Goal: Communication & Community: Share content

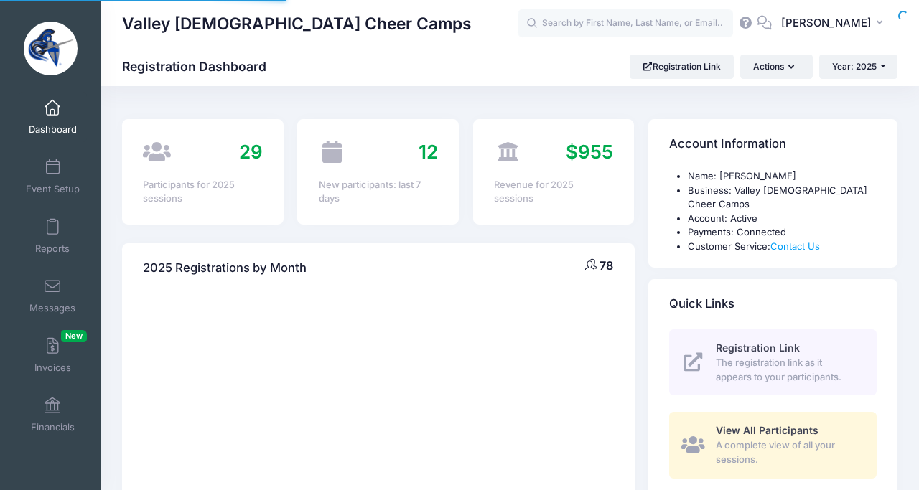
select select
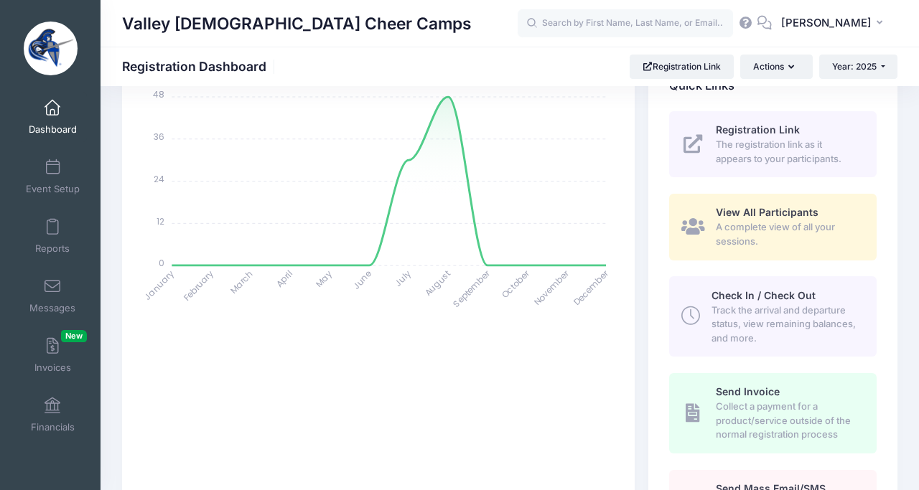
scroll to position [220, 0]
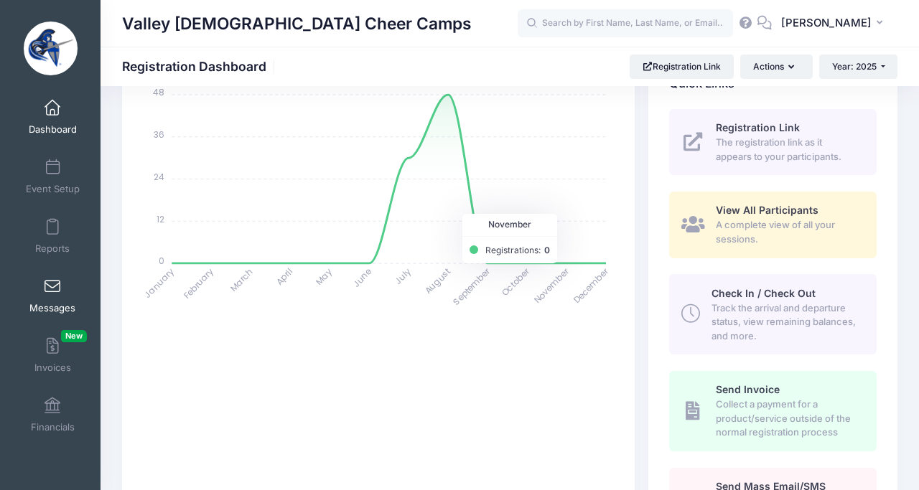
click at [52, 293] on span at bounding box center [52, 287] width 0 height 16
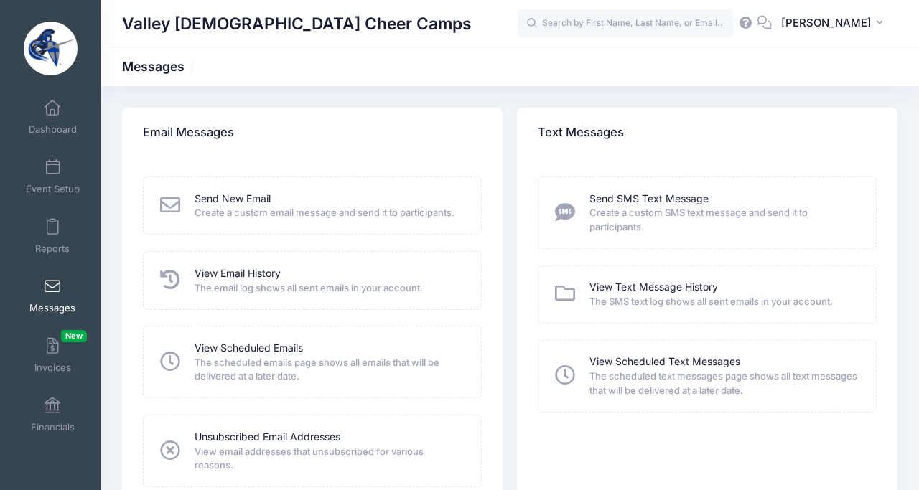
click at [217, 339] on div "View Scheduled Emails The scheduled emails page shows all emails that will be d…" at bounding box center [312, 362] width 339 height 73
click at [218, 344] on link "View Scheduled Emails" at bounding box center [249, 348] width 108 height 15
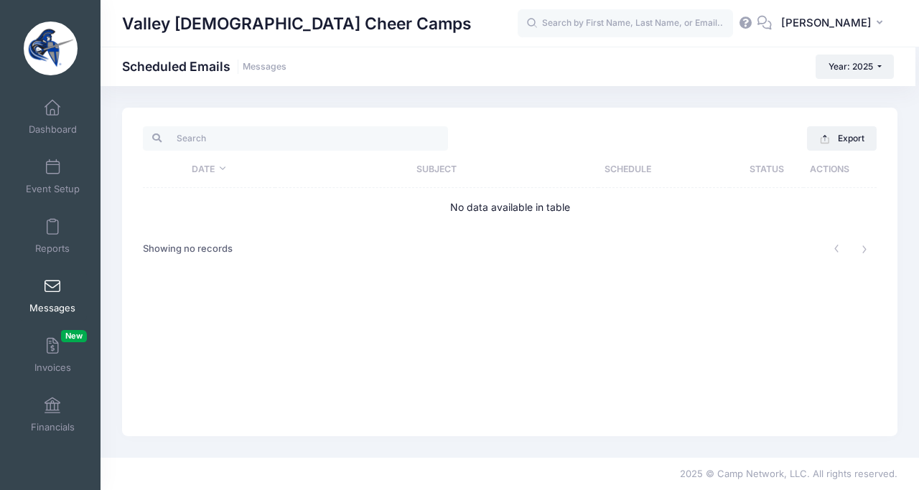
click at [223, 168] on th "Date" at bounding box center [209, 169] width 132 height 37
click at [52, 228] on span at bounding box center [52, 228] width 0 height 16
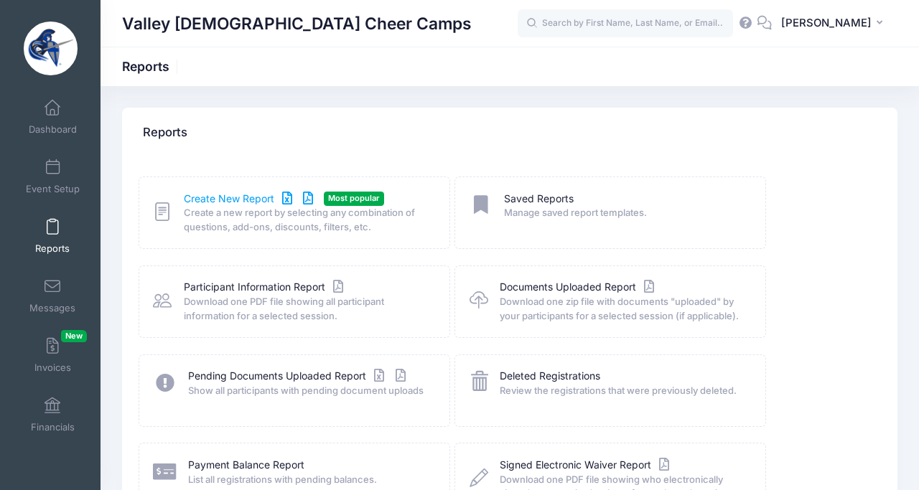
click at [238, 198] on link "Create New Report" at bounding box center [251, 199] width 134 height 15
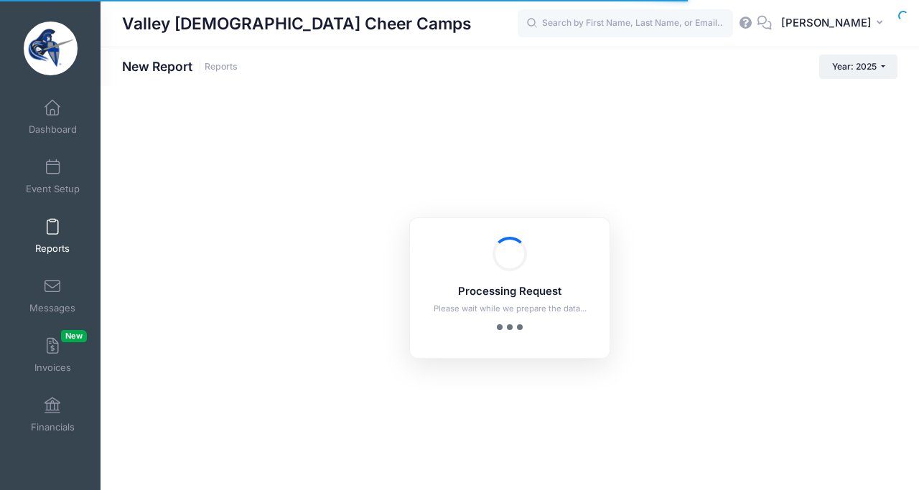
checkbox input "true"
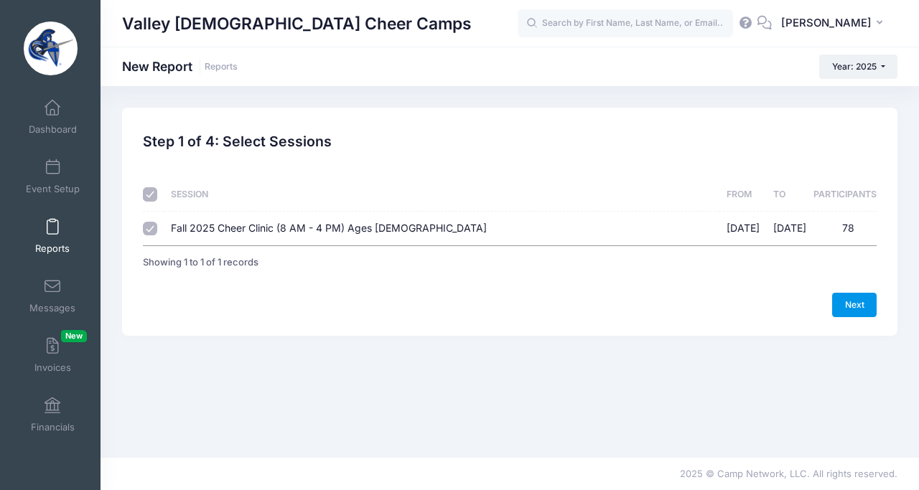
click at [851, 305] on link "Next" at bounding box center [854, 305] width 45 height 24
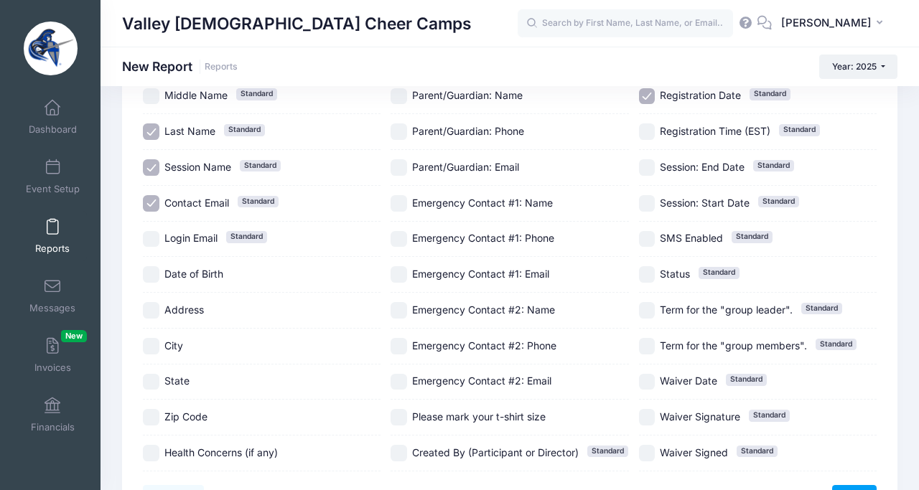
scroll to position [249, 0]
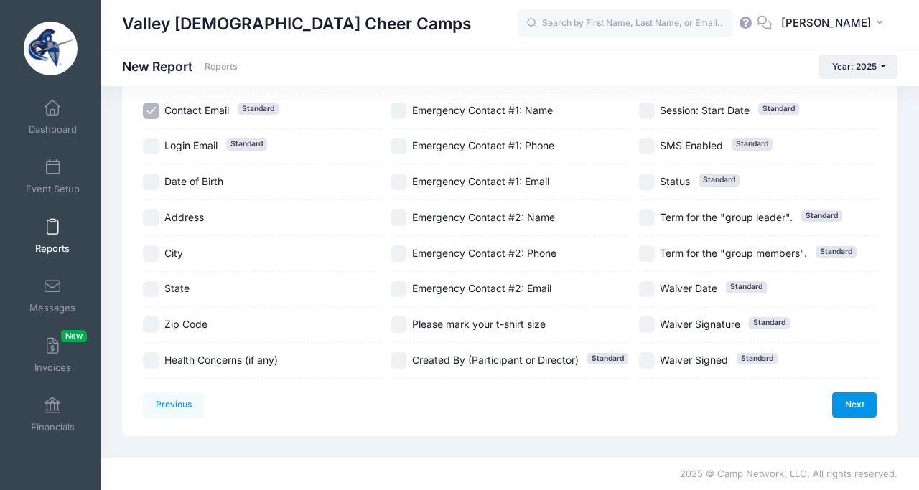
click at [857, 408] on link "Next" at bounding box center [854, 405] width 45 height 24
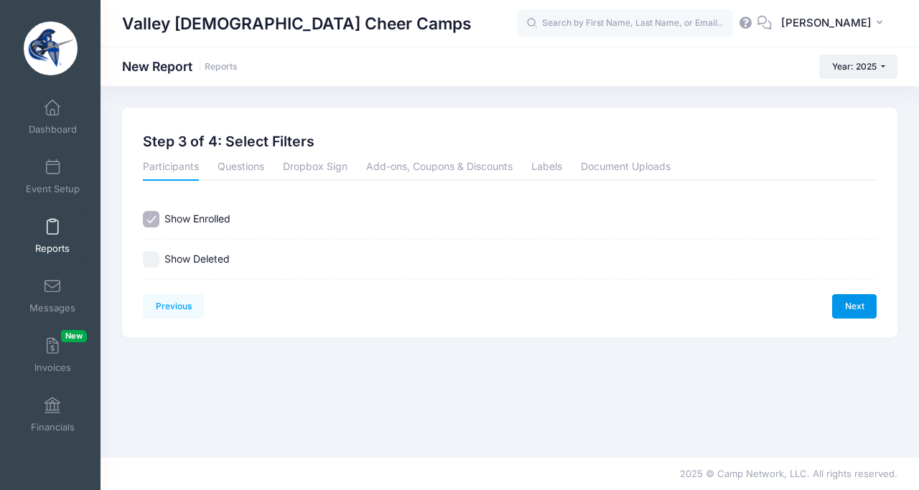
scroll to position [0, 0]
click at [858, 304] on link "Next" at bounding box center [854, 306] width 45 height 24
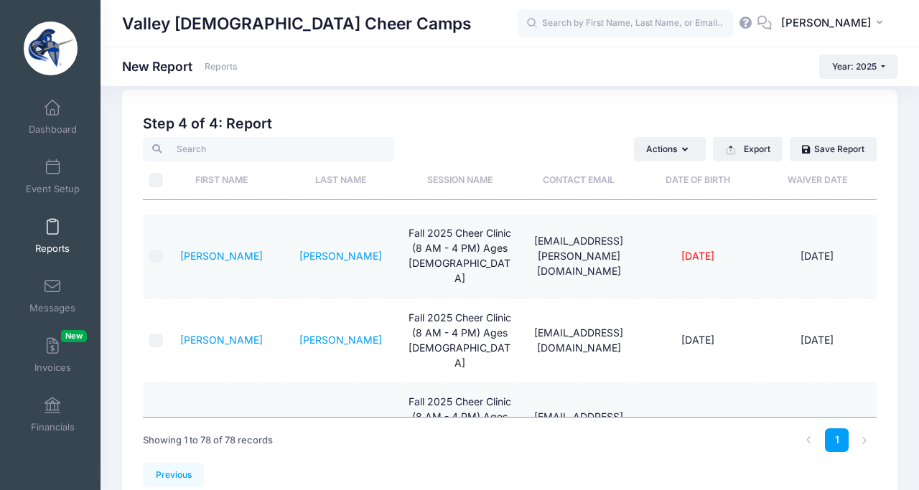
click at [811, 176] on th "Waiver Date" at bounding box center [816, 181] width 119 height 38
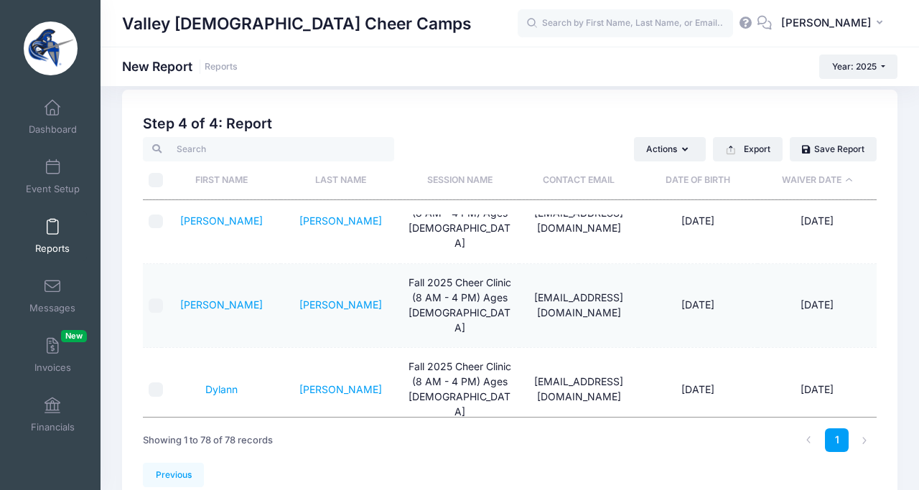
scroll to position [5199, 0]
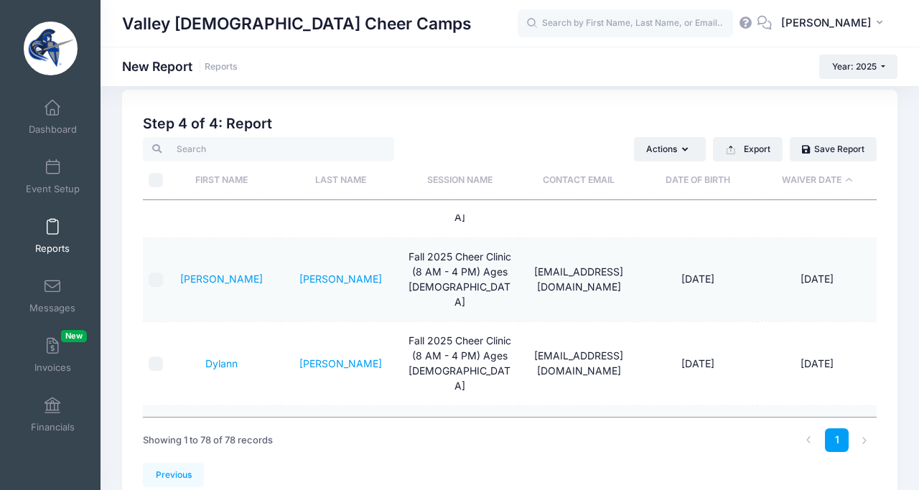
drag, startPoint x: 534, startPoint y: 373, endPoint x: 619, endPoint y: 386, distance: 85.6
checkbox input "true"
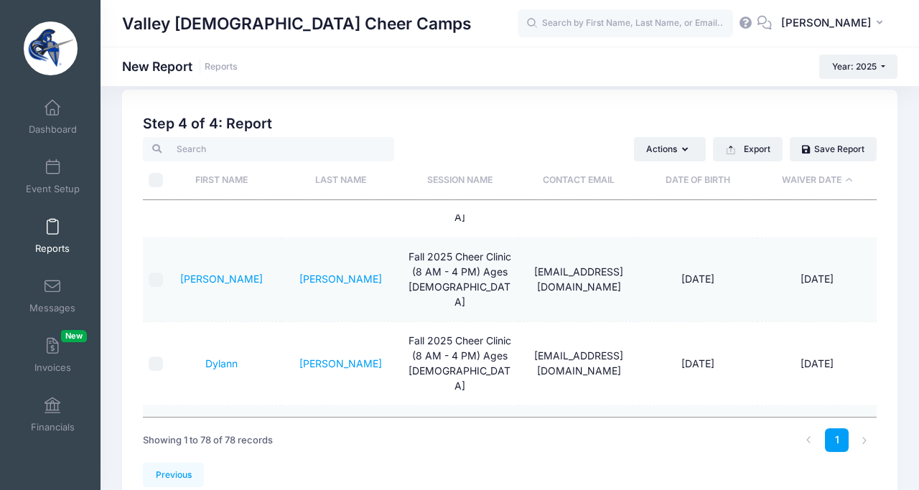
checkbox input "true"
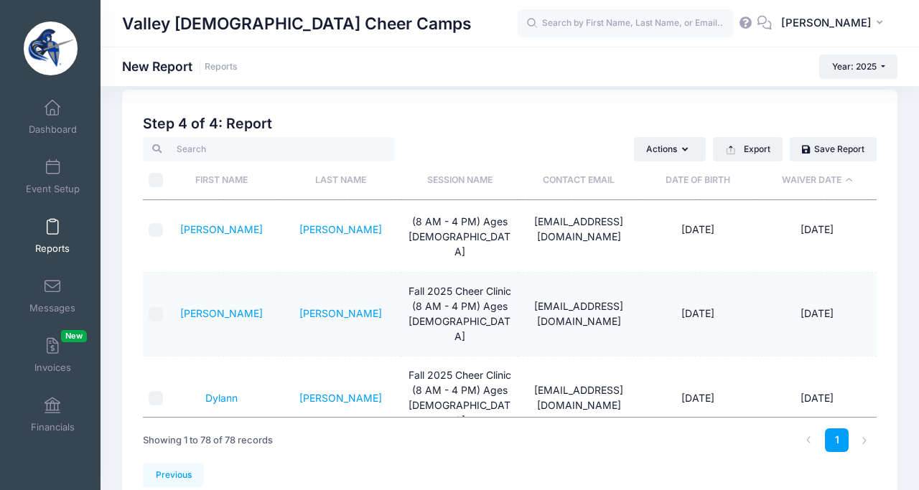
scroll to position [5162, 0]
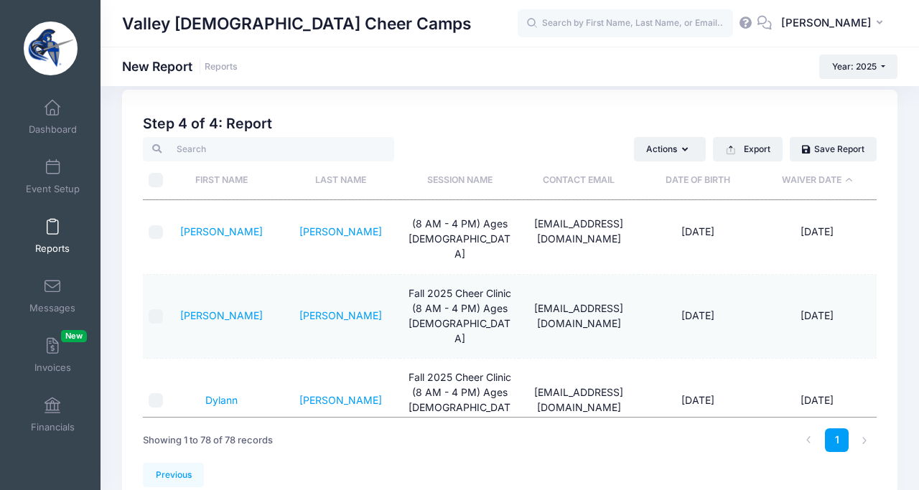
checkbox input "true"
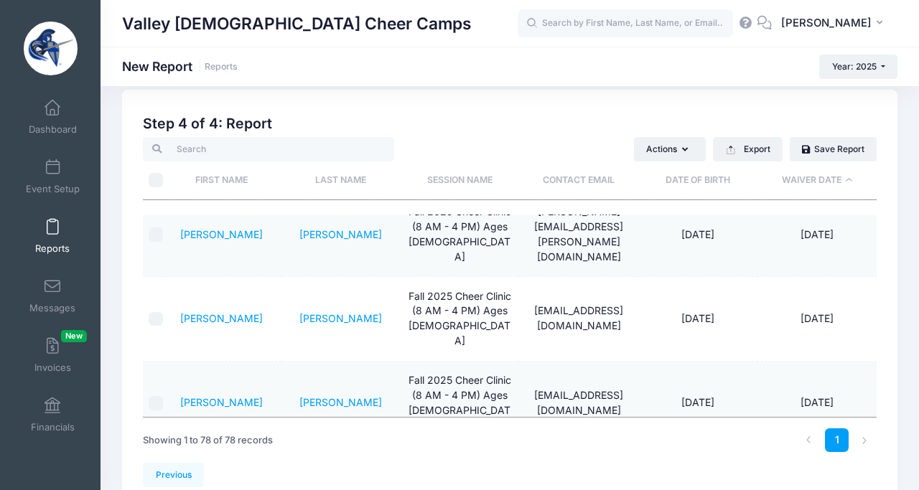
checkbox input "true"
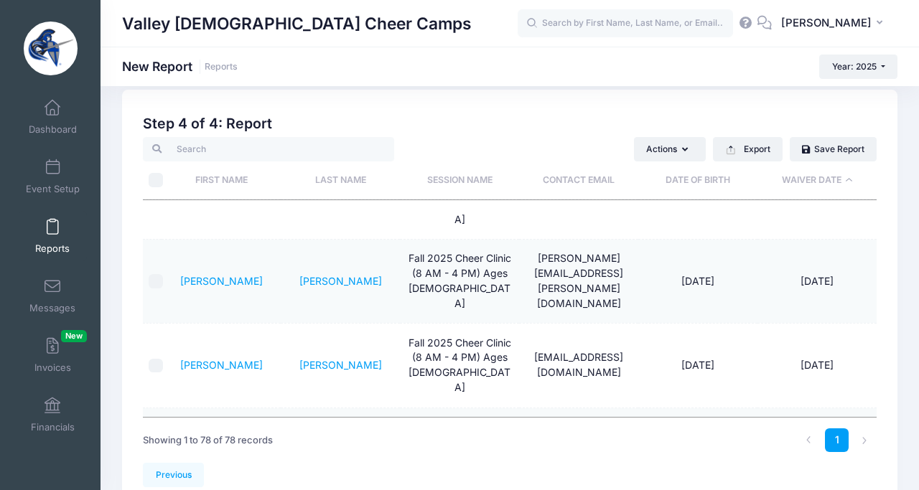
checkbox input "true"
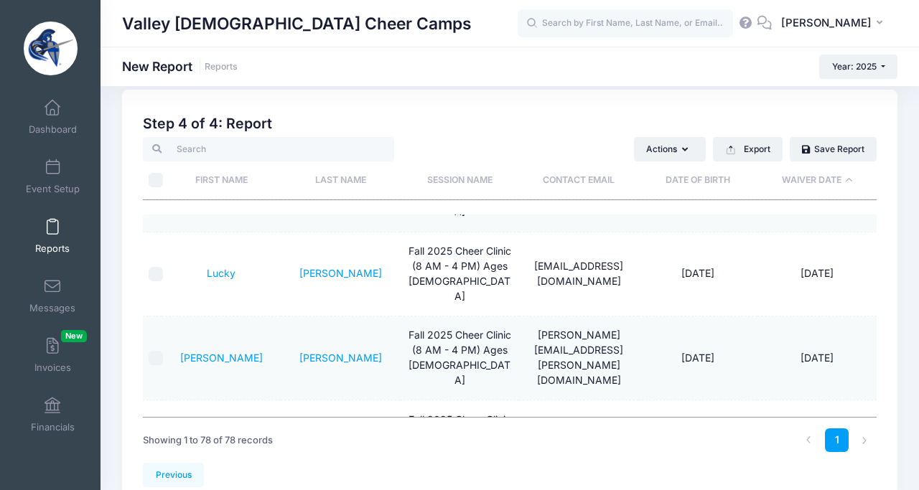
checkbox input "true"
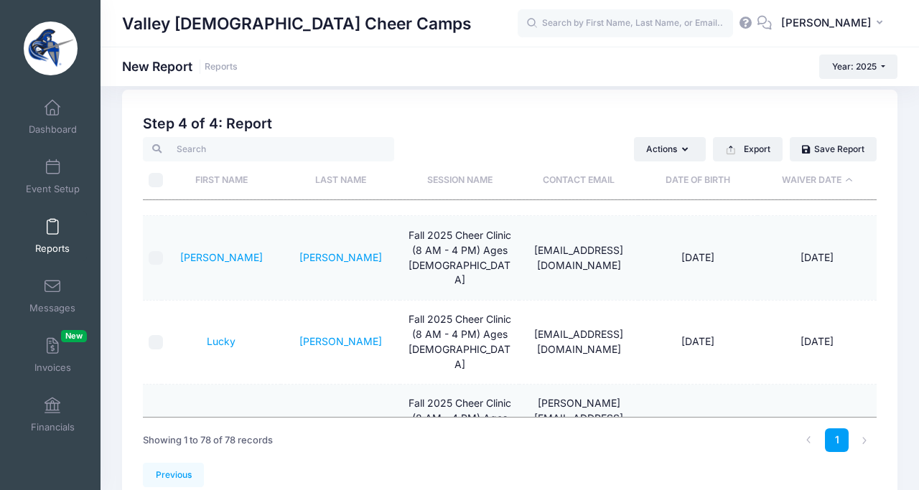
checkbox input "true"
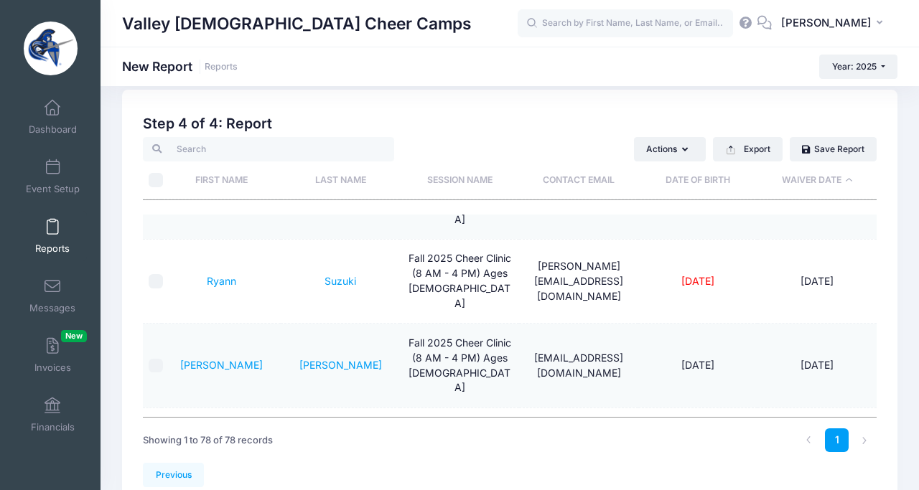
scroll to position [4766, 0]
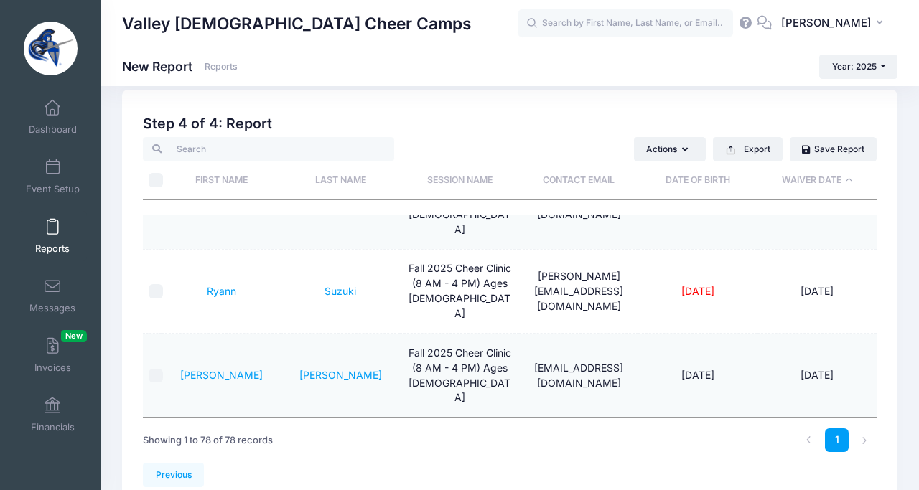
checkbox input "true"
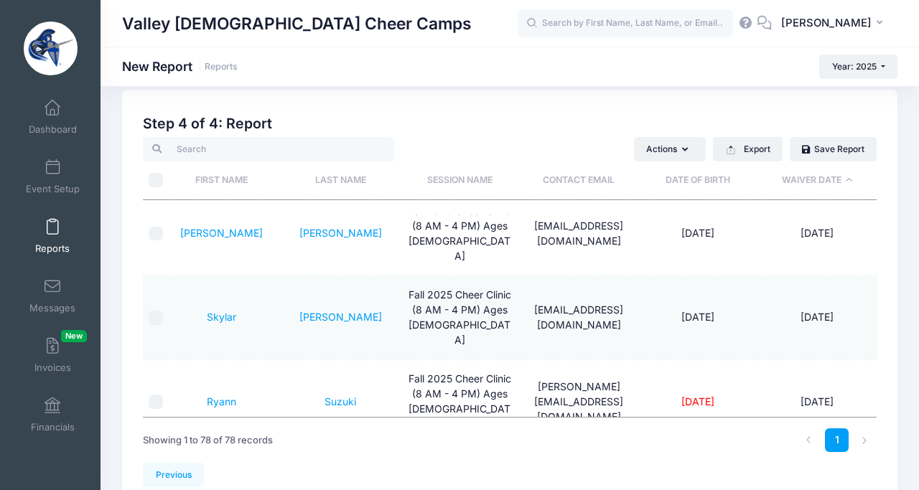
scroll to position [4621, 0]
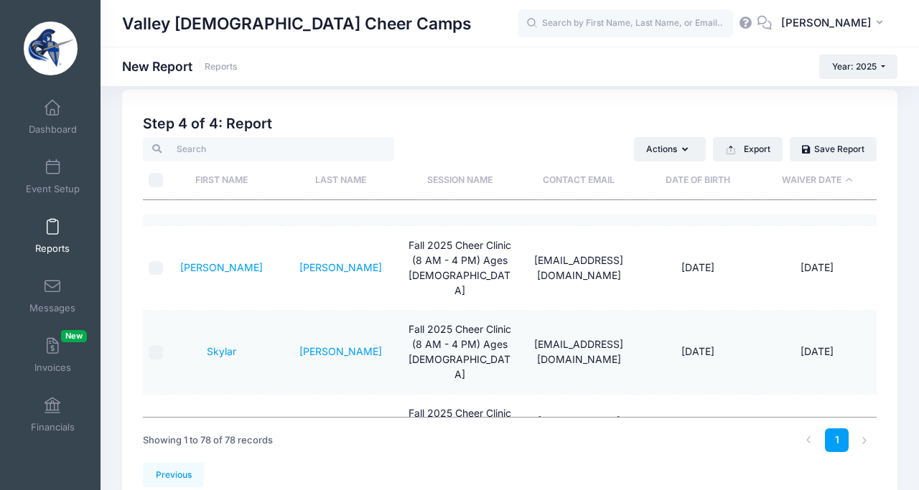
checkbox input "true"
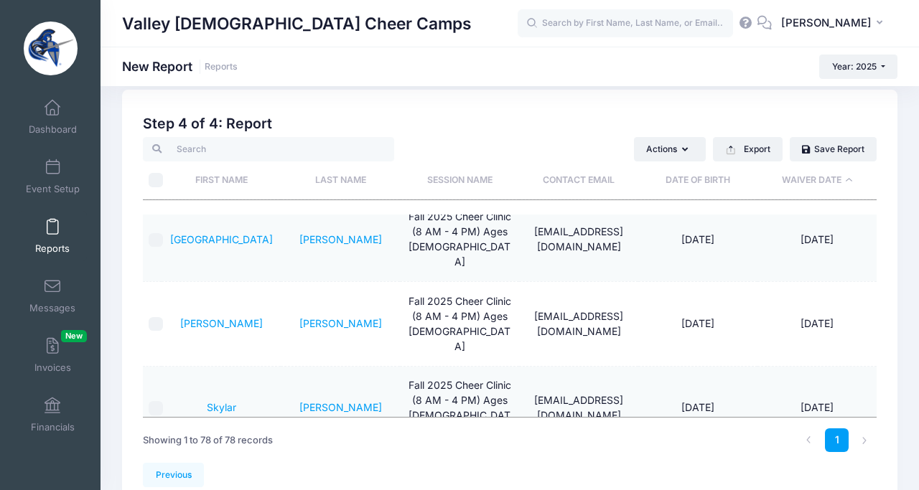
checkbox input "true"
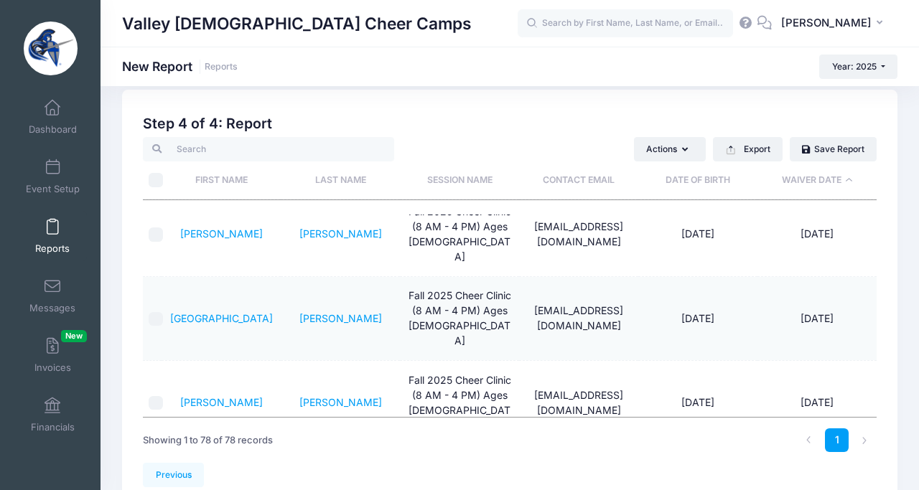
scroll to position [4465, 0]
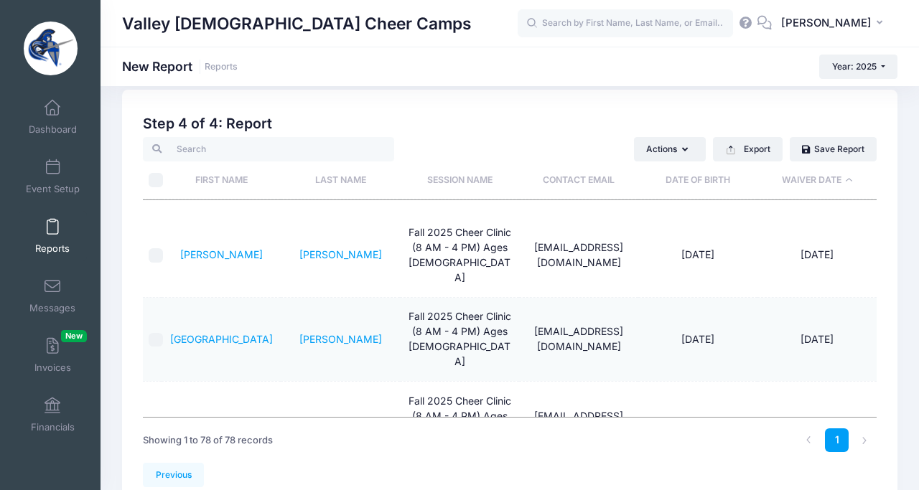
checkbox input "true"
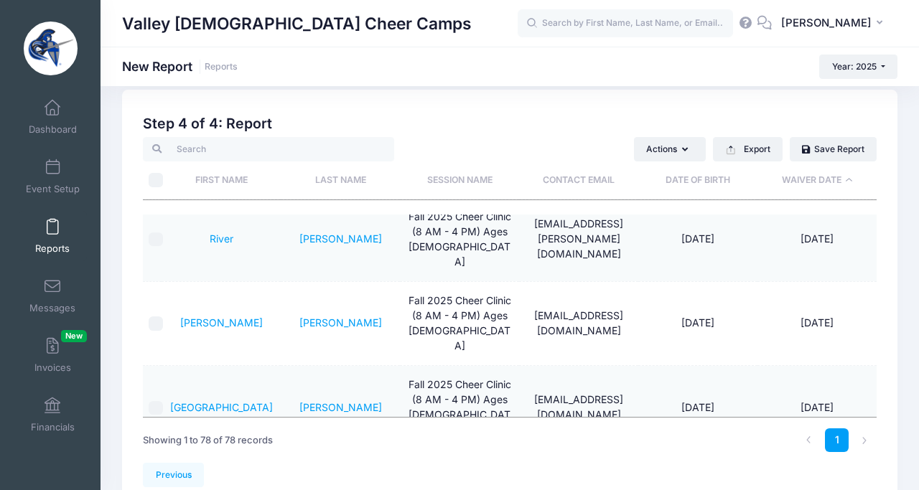
checkbox input "true"
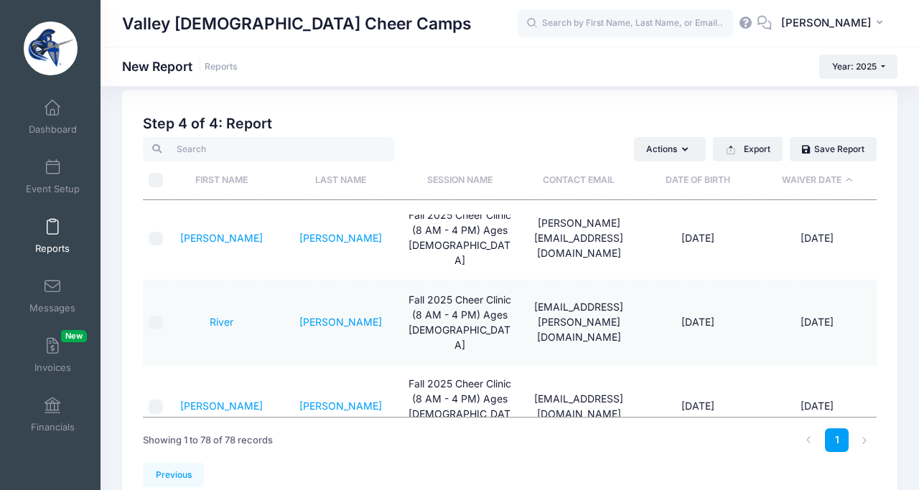
scroll to position [4312, 0]
checkbox input "true"
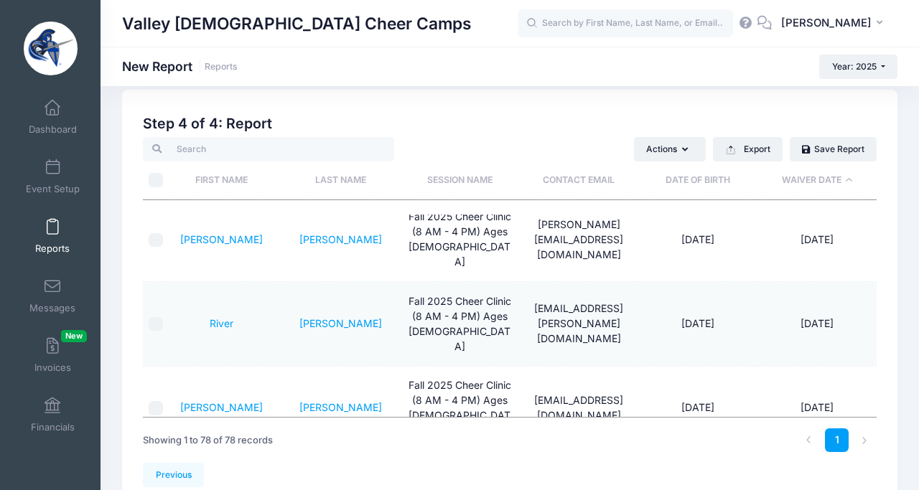
checkbox input "true"
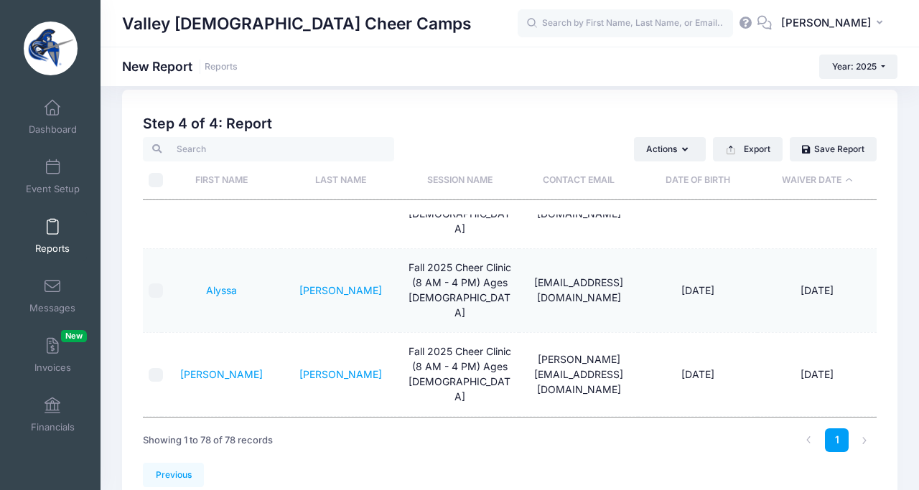
scroll to position [4158, 0]
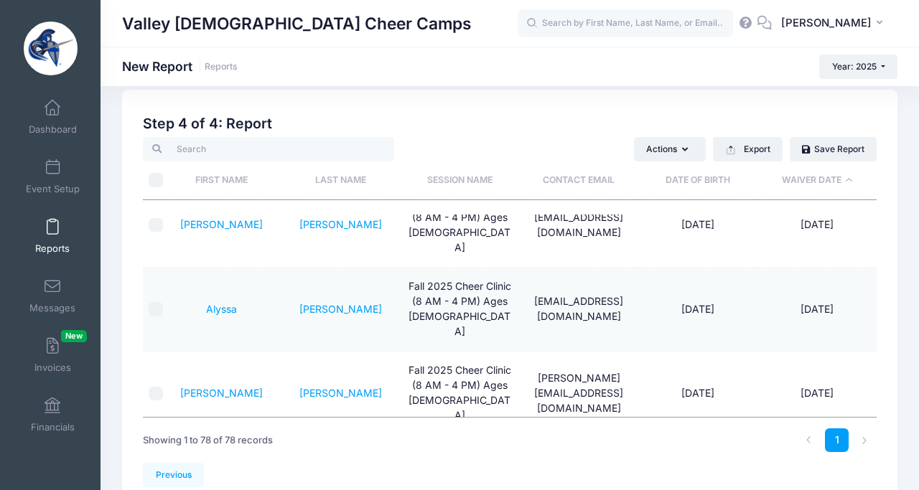
checkbox input "true"
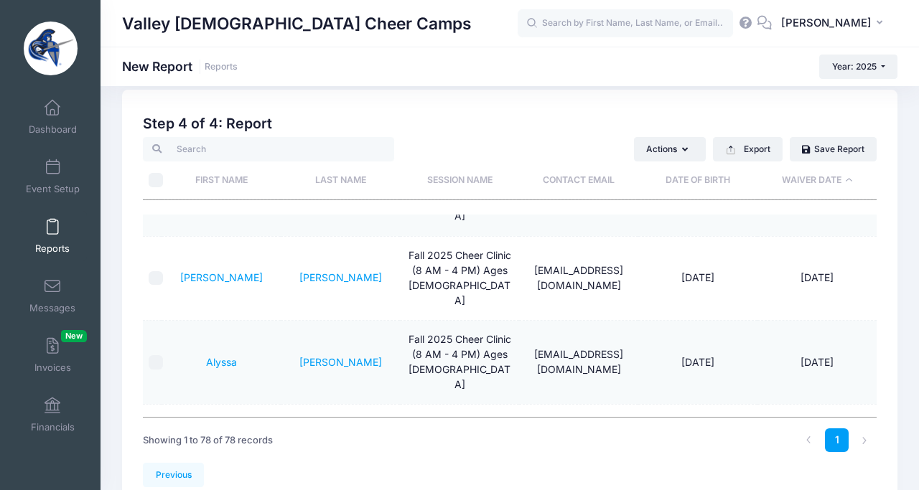
scroll to position [4106, 0]
checkbox input "true"
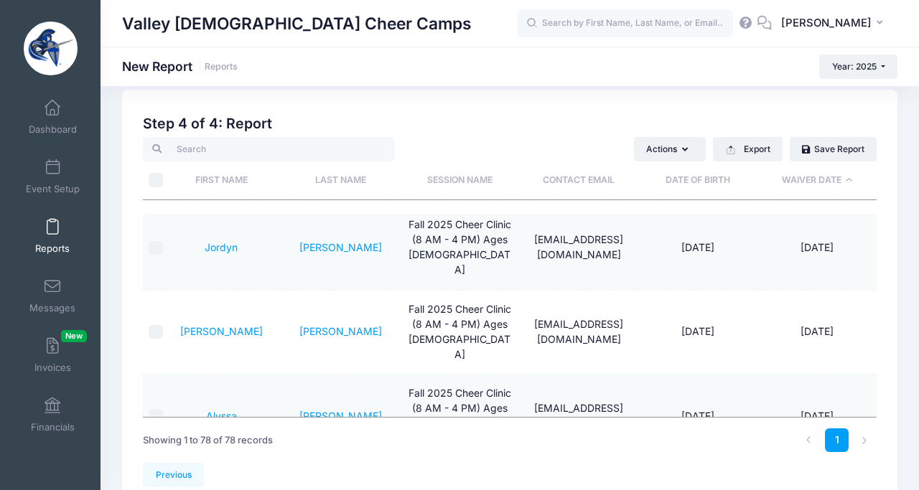
checkbox input "true"
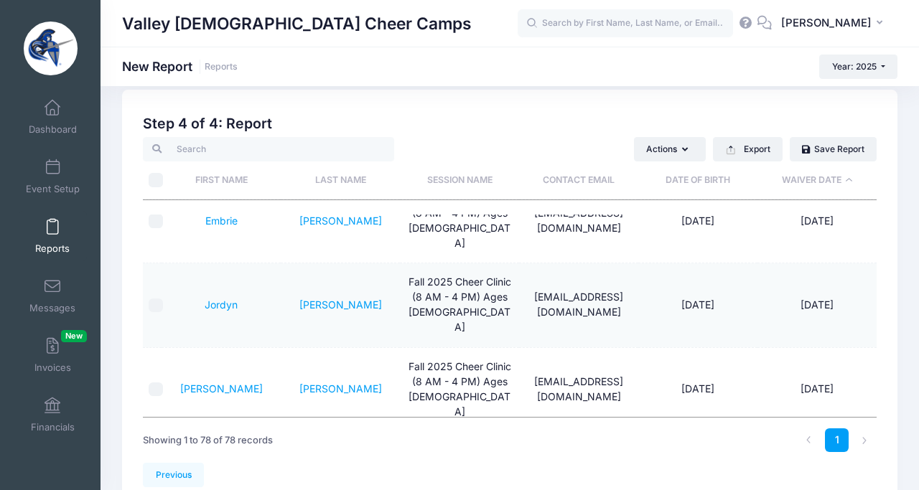
checkbox input "true"
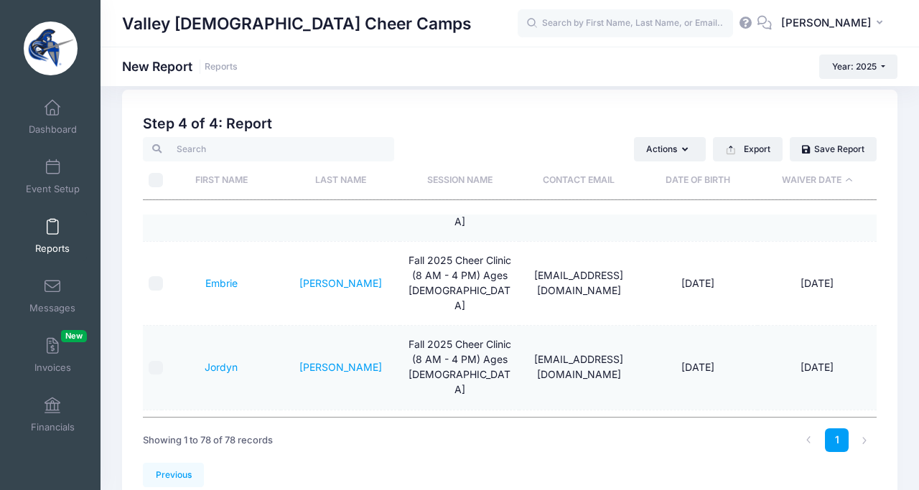
checkbox input "true"
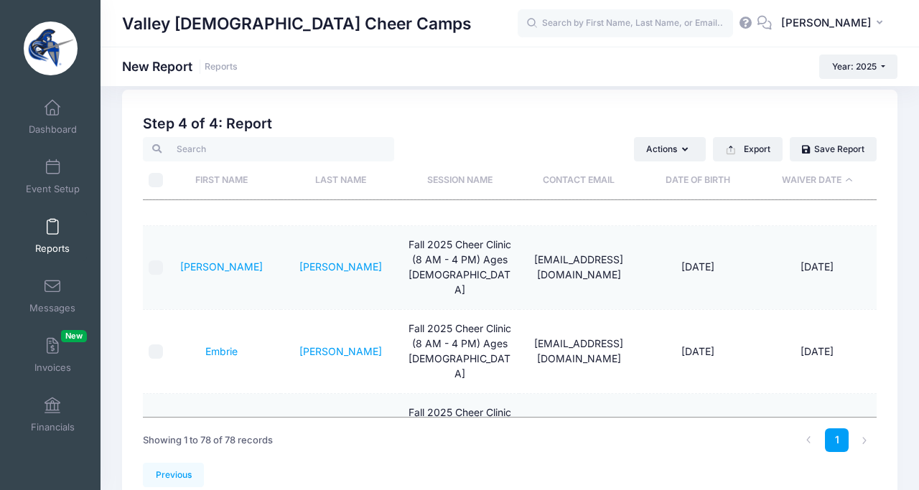
scroll to position [3861, 0]
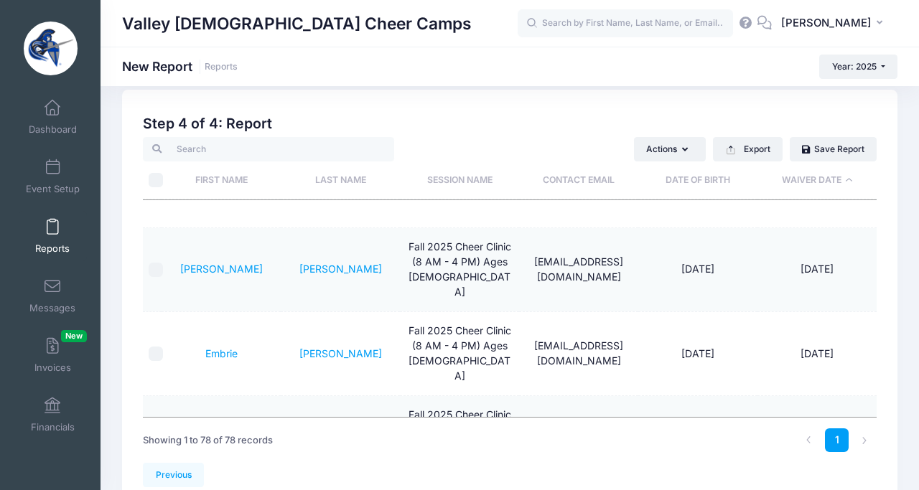
checkbox input "true"
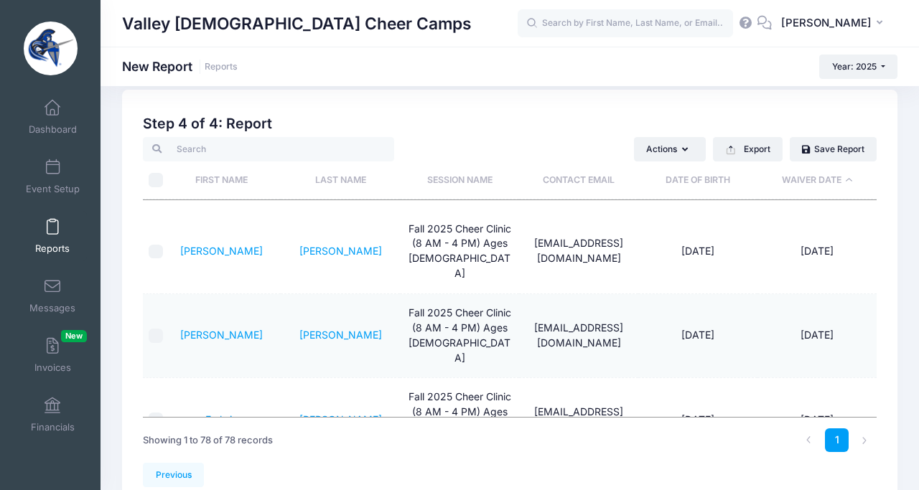
scroll to position [3794, 0]
checkbox input "true"
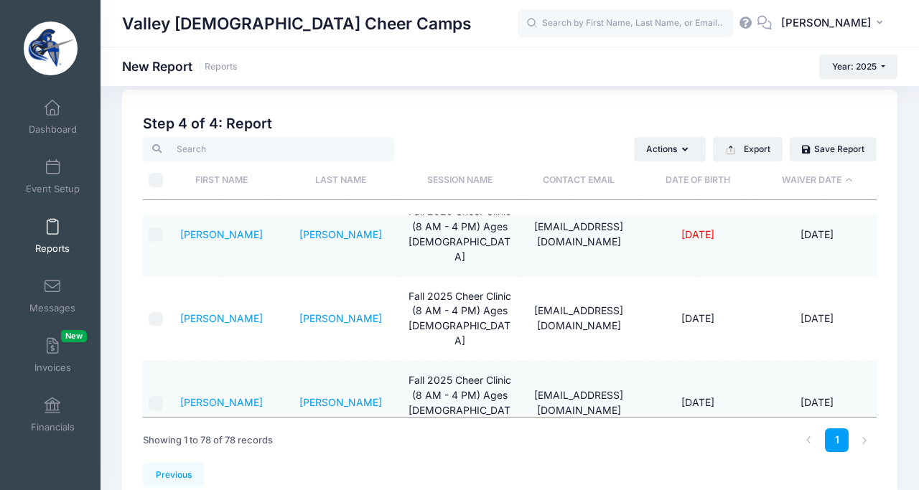
checkbox input "true"
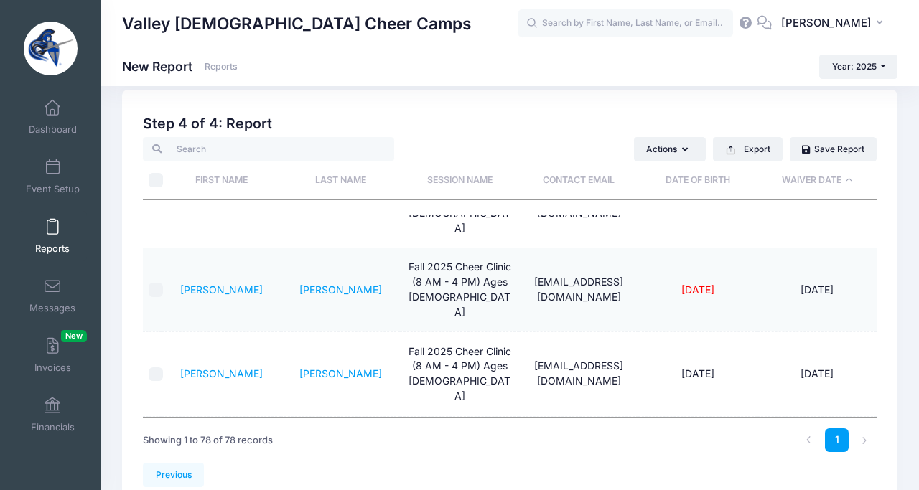
checkbox input "true"
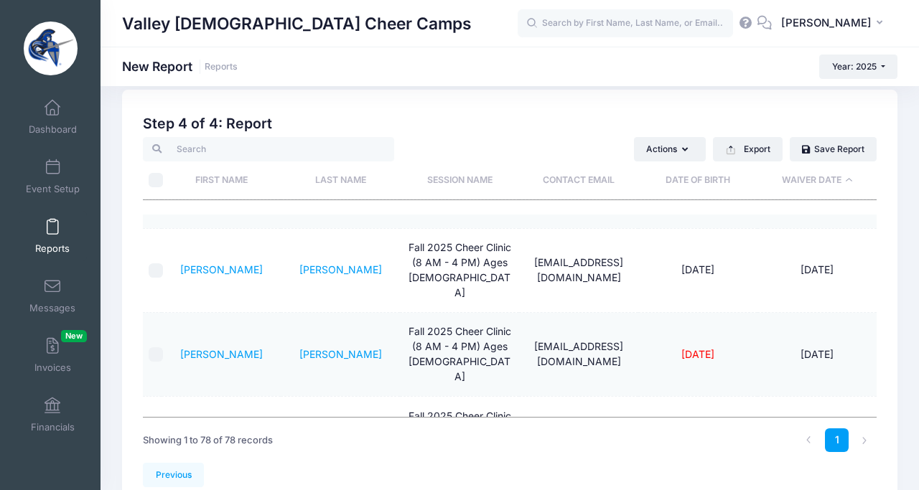
scroll to position [3605, 0]
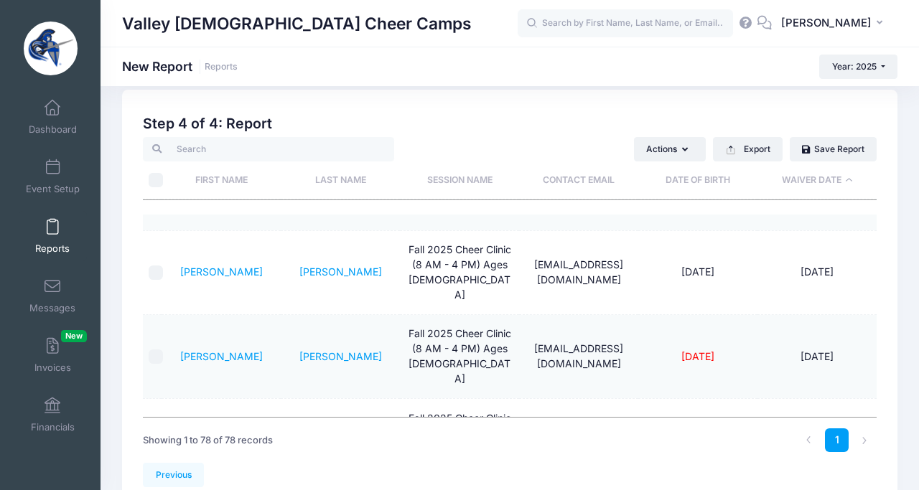
checkbox input "true"
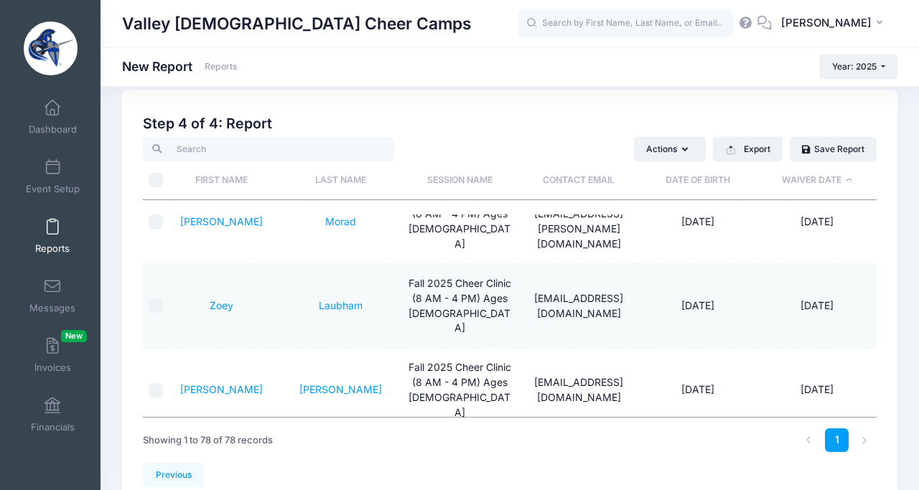
checkbox input "true"
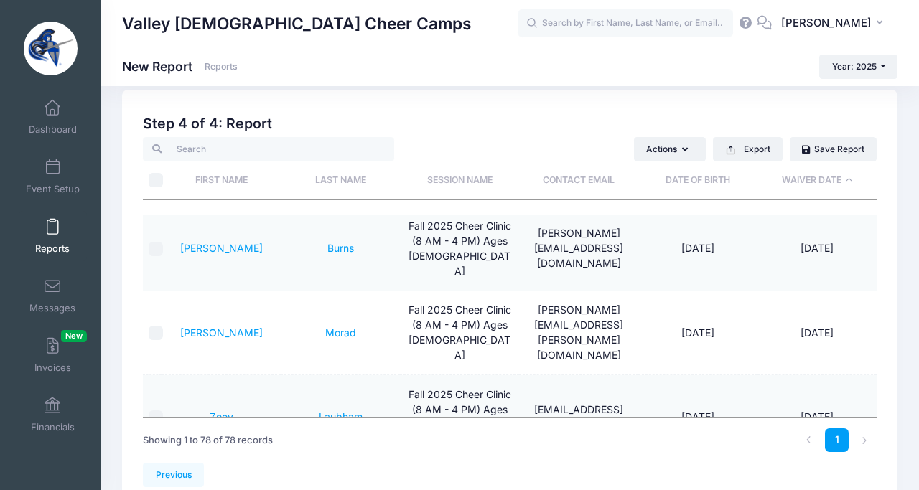
scroll to position [3416, 0]
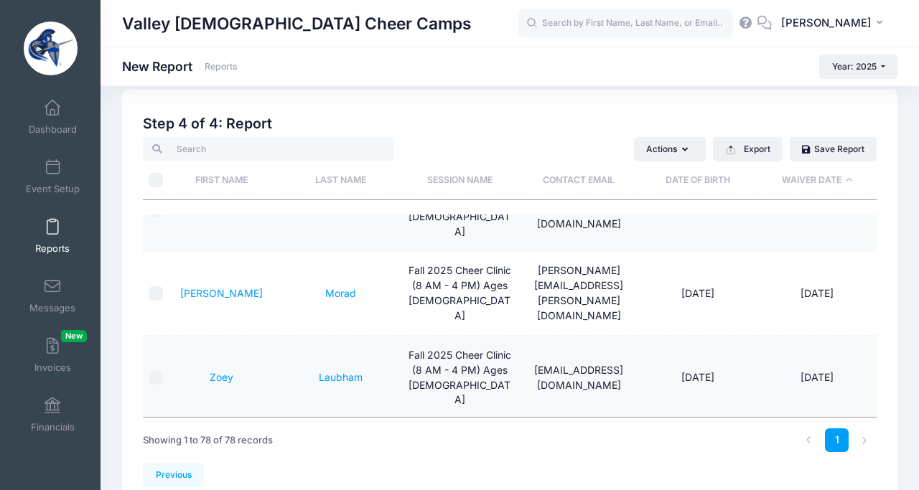
checkbox input "false"
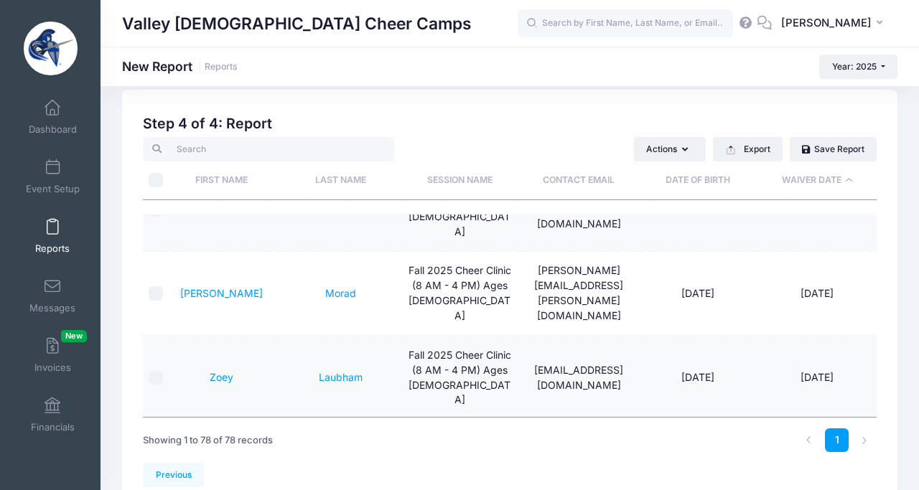
checkbox input "false"
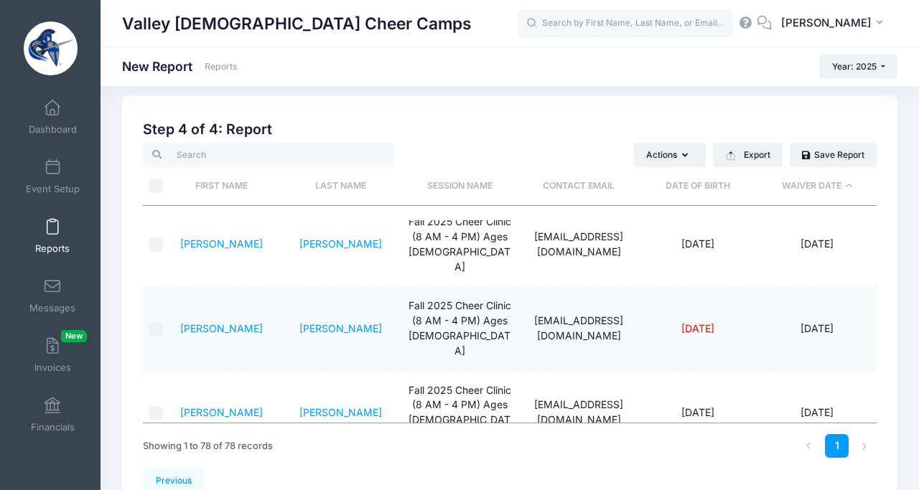
scroll to position [0, 0]
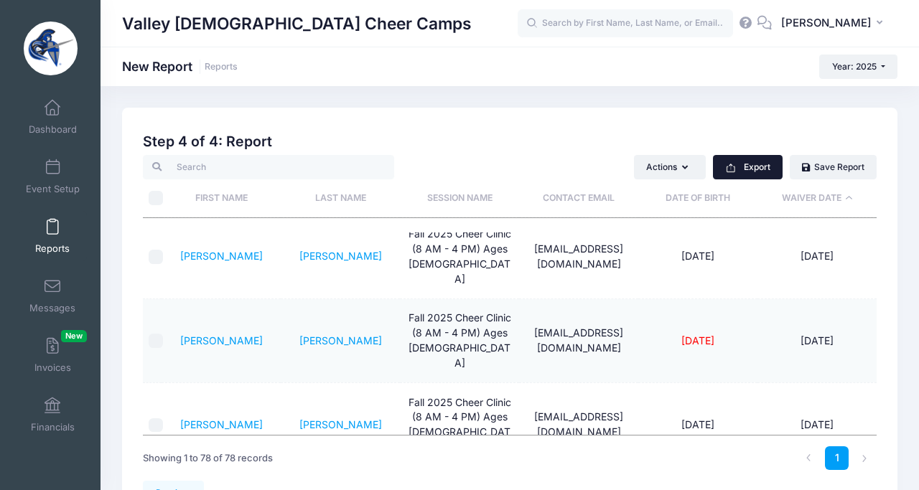
click at [757, 168] on button "Export" at bounding box center [748, 167] width 70 height 24
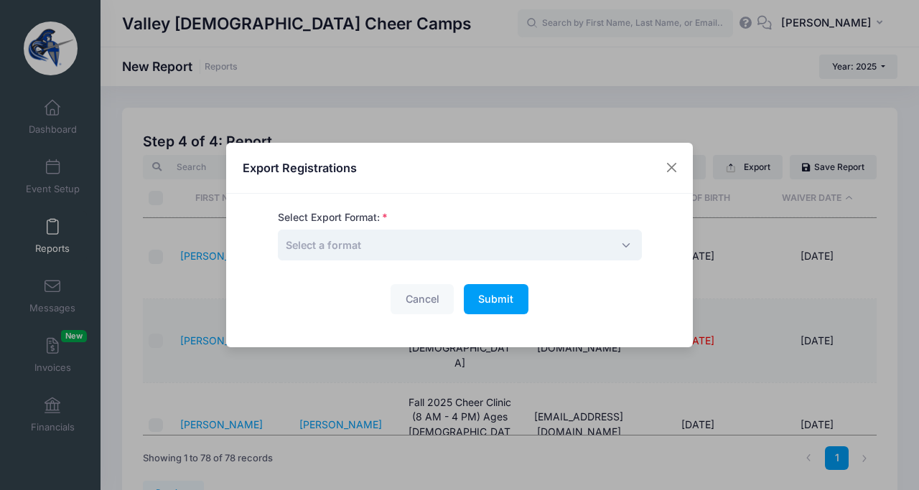
click at [328, 241] on span "Select a format" at bounding box center [323, 245] width 75 height 12
click at [404, 243] on span "Print" at bounding box center [460, 245] width 364 height 31
click at [487, 293] on span "Submit" at bounding box center [495, 299] width 35 height 12
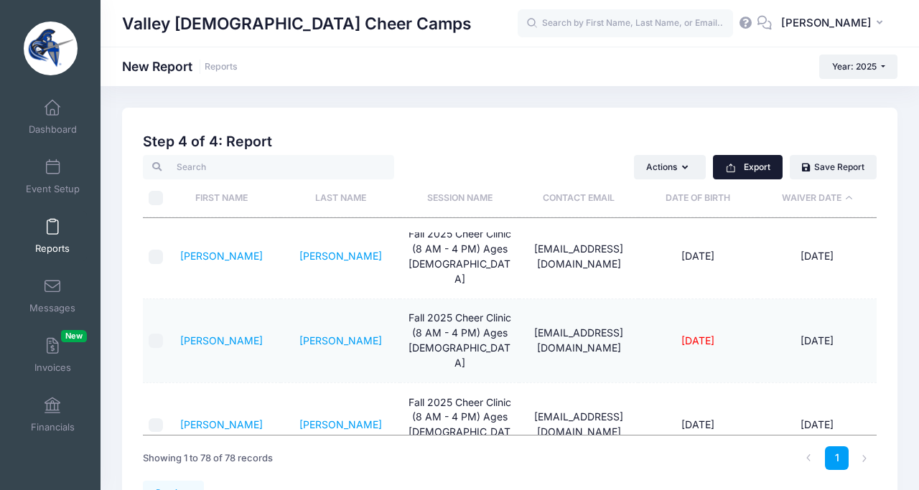
click at [745, 162] on button "Export" at bounding box center [748, 167] width 70 height 24
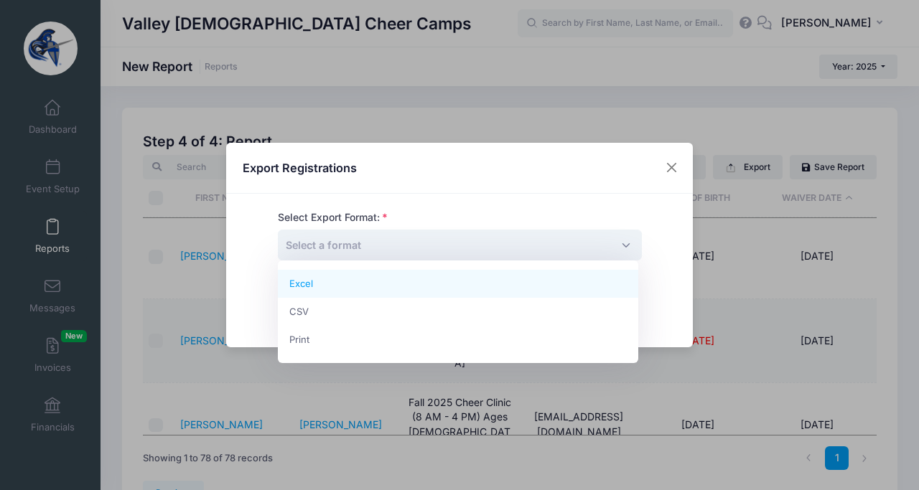
click at [450, 246] on span "Select a format" at bounding box center [460, 245] width 364 height 31
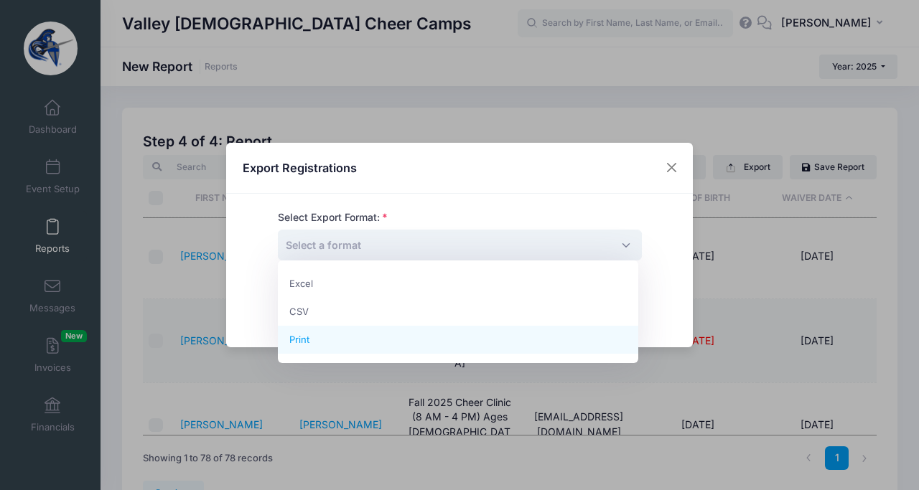
select select "print"
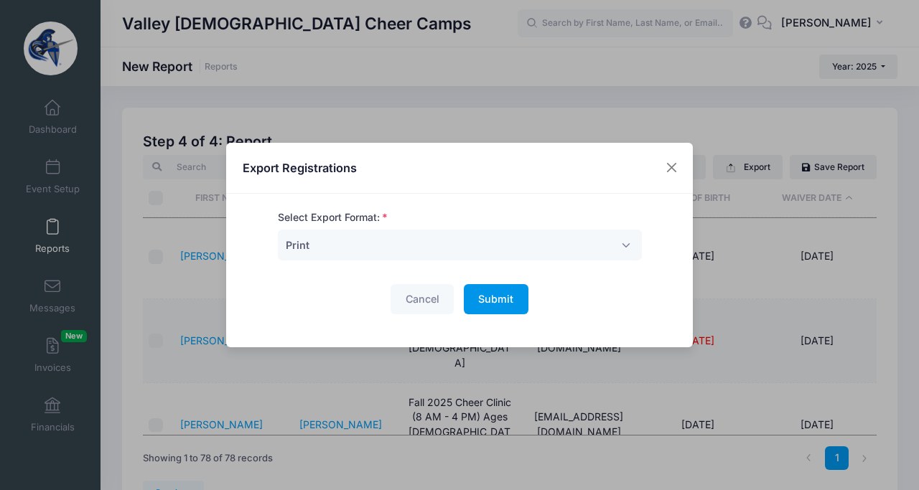
click at [487, 299] on span "Submit" at bounding box center [495, 299] width 35 height 12
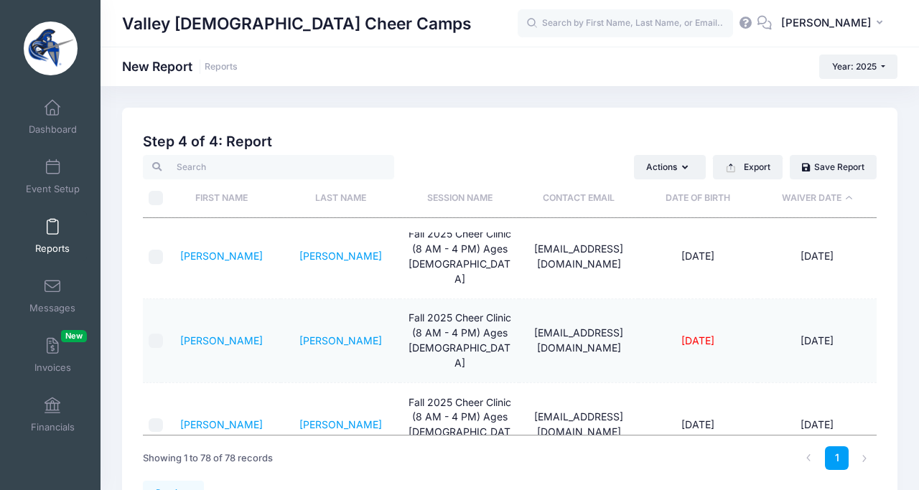
drag, startPoint x: 528, startPoint y: 290, endPoint x: 617, endPoint y: 309, distance: 91.1
click at [52, 288] on span at bounding box center [52, 287] width 0 height 16
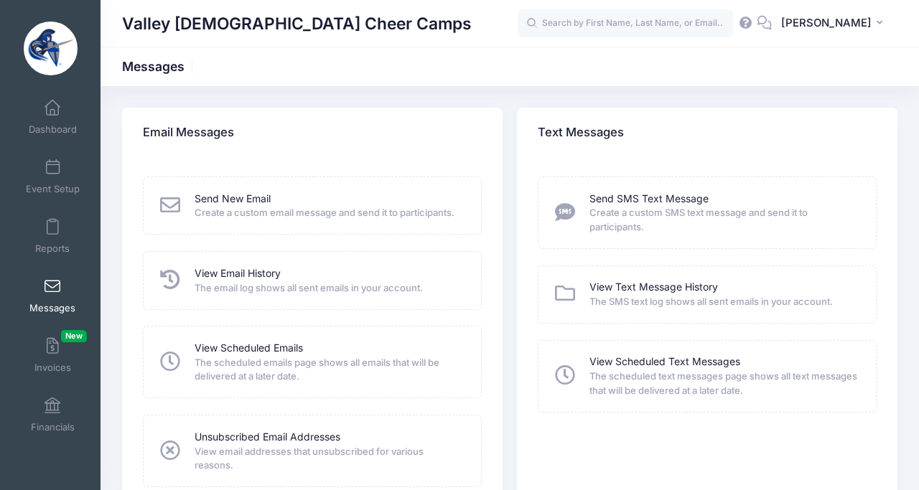
click at [269, 283] on span "The email log shows all sent emails in your account." at bounding box center [329, 288] width 268 height 14
click at [173, 277] on icon at bounding box center [170, 280] width 25 height 20
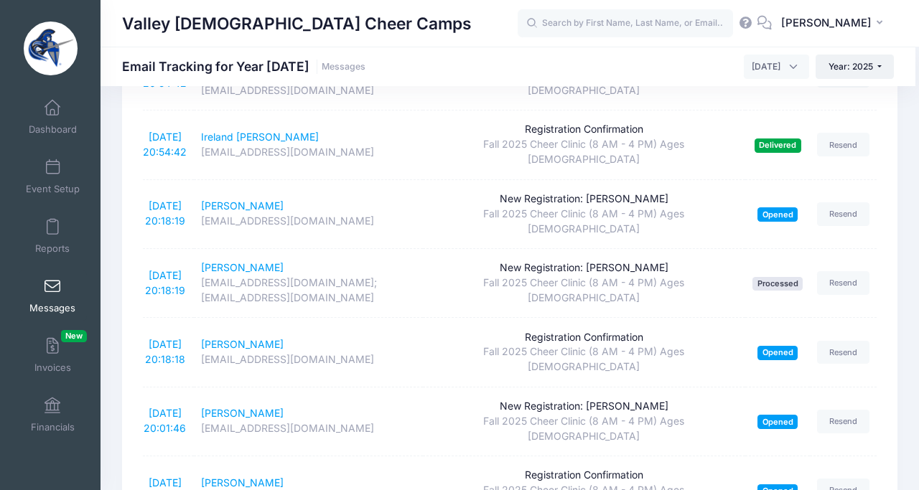
scroll to position [2522, 0]
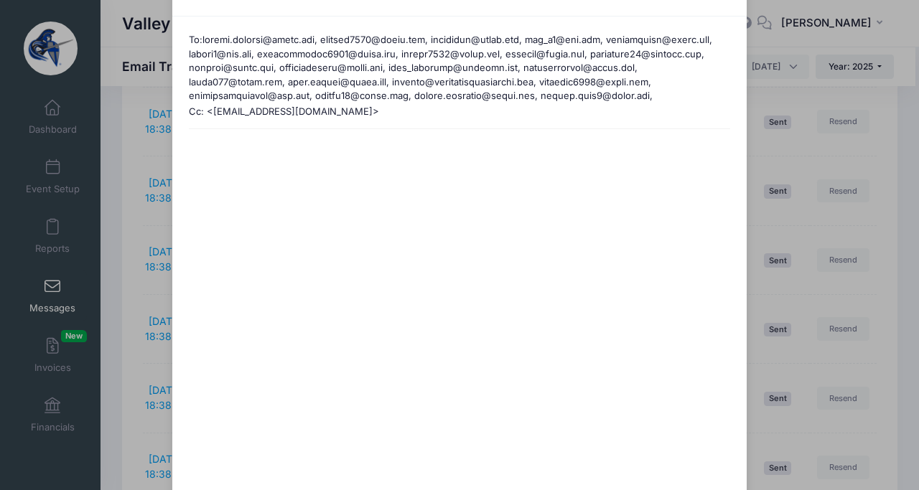
scroll to position [0, 0]
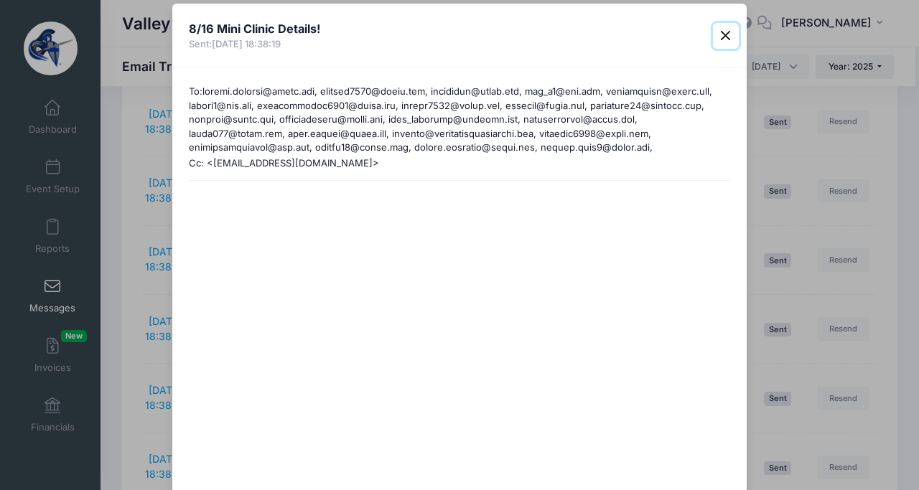
click at [723, 35] on button "Close" at bounding box center [726, 36] width 26 height 26
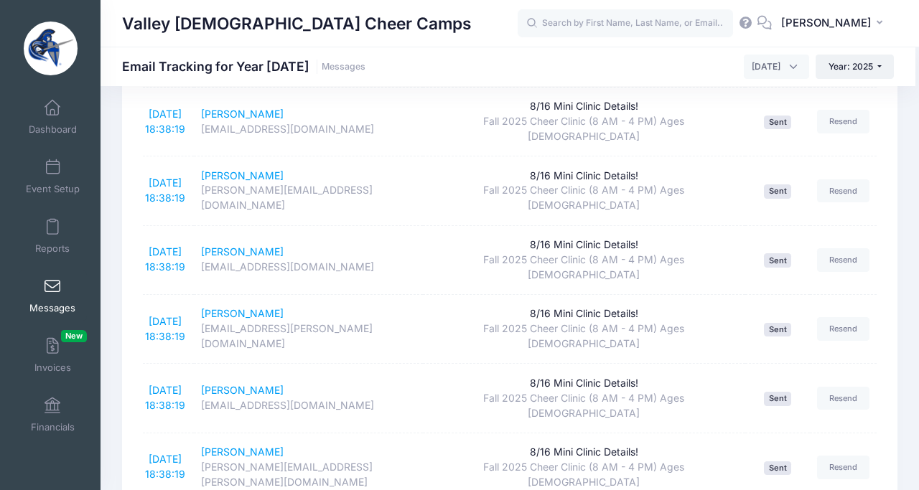
click at [52, 286] on span at bounding box center [52, 287] width 0 height 16
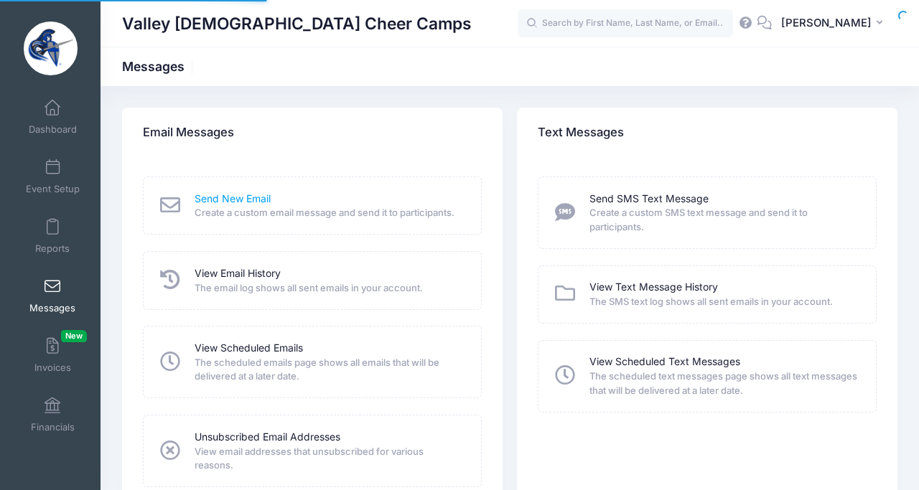
click at [218, 200] on link "Send New Email" at bounding box center [233, 199] width 76 height 15
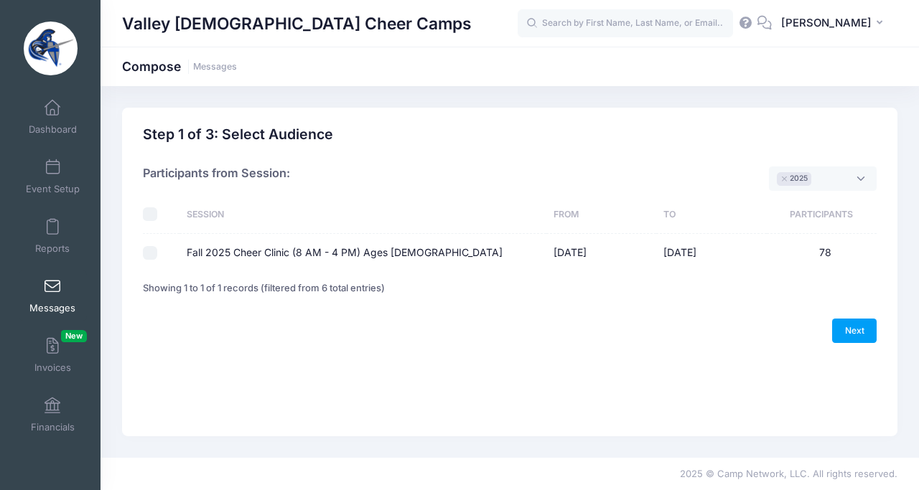
click at [148, 256] on input "Fall 2025 Cheer Clinic (8 AM - 4 PM) Ages [DEMOGRAPHIC_DATA]" at bounding box center [150, 253] width 14 height 14
checkbox input "true"
click at [851, 333] on link "Next" at bounding box center [854, 331] width 45 height 24
select select "50"
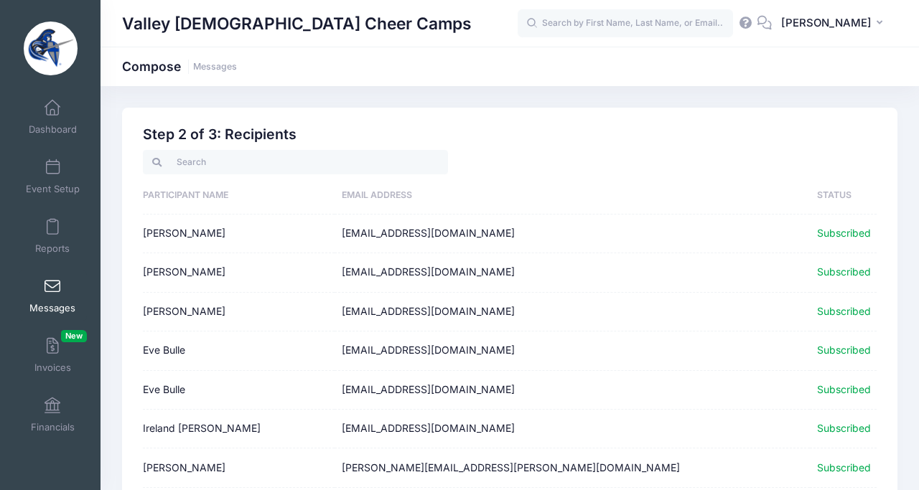
click at [152, 232] on td "[PERSON_NAME]" at bounding box center [239, 234] width 192 height 39
click at [195, 165] on input "search" at bounding box center [295, 162] width 305 height 24
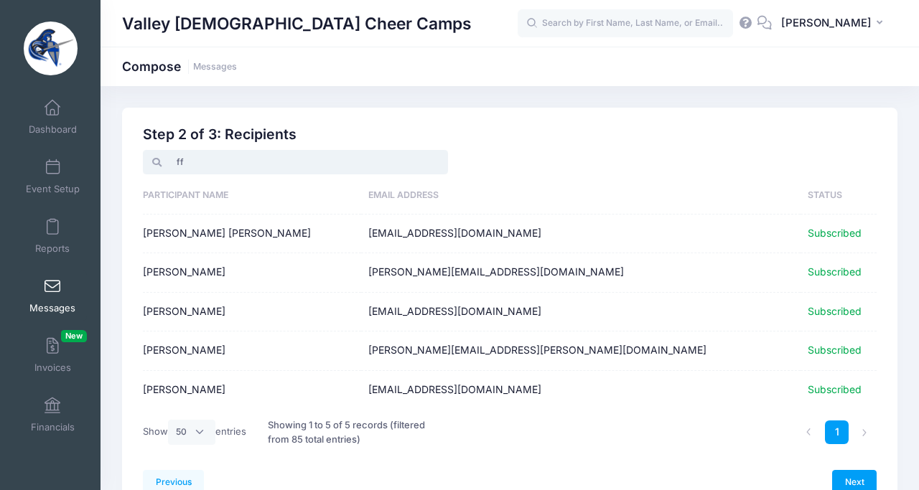
type input "ff"
click at [181, 393] on td "Emma Coplin" at bounding box center [252, 390] width 218 height 38
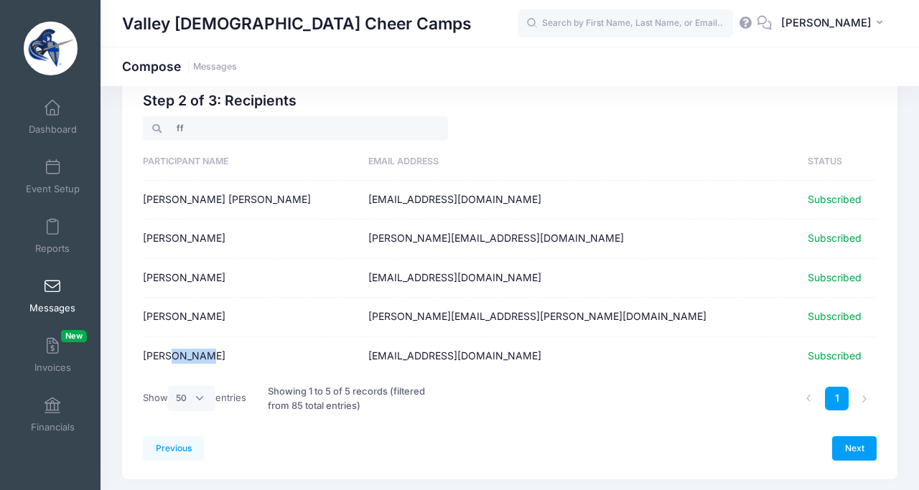
scroll to position [34, 0]
click at [192, 120] on input "ff" at bounding box center [295, 128] width 305 height 24
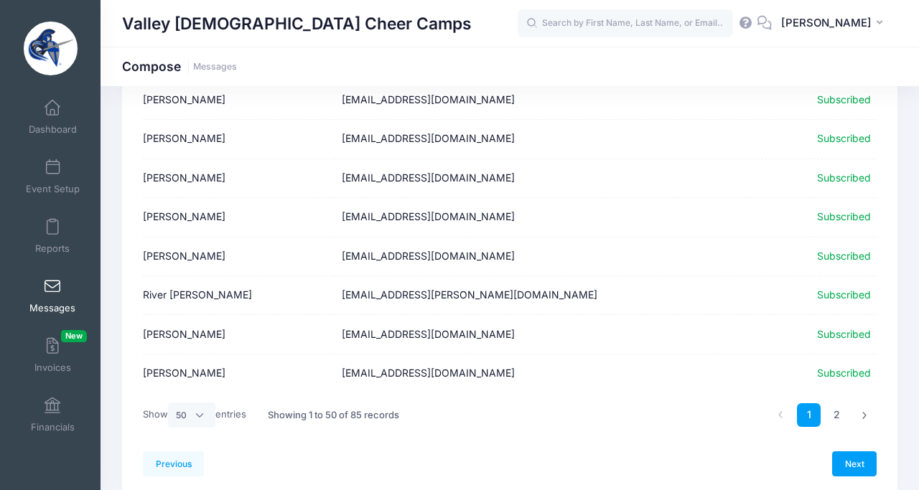
scroll to position [1834, 0]
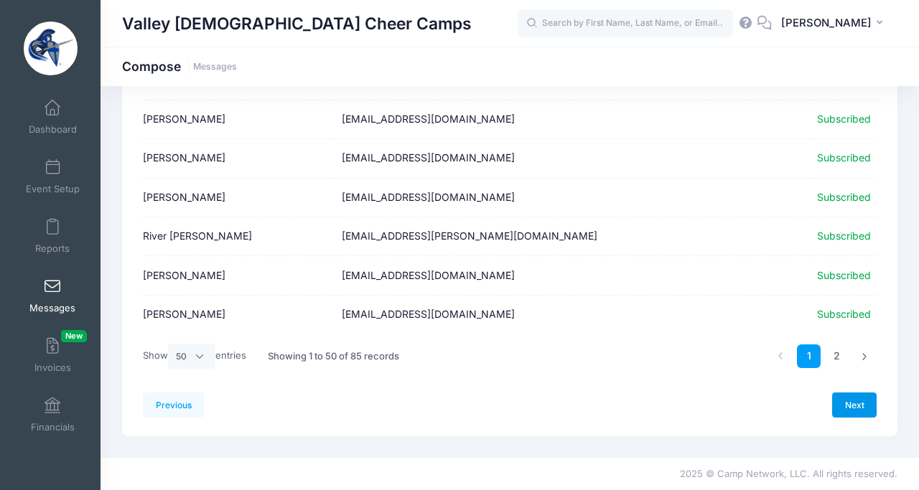
click at [849, 411] on link "Next" at bounding box center [854, 405] width 45 height 24
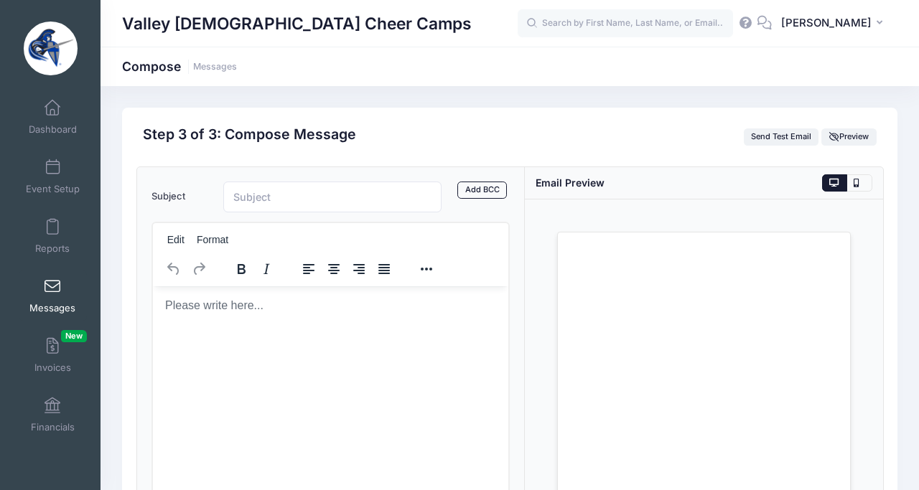
scroll to position [0, 0]
click at [200, 319] on html at bounding box center [329, 305] width 355 height 39
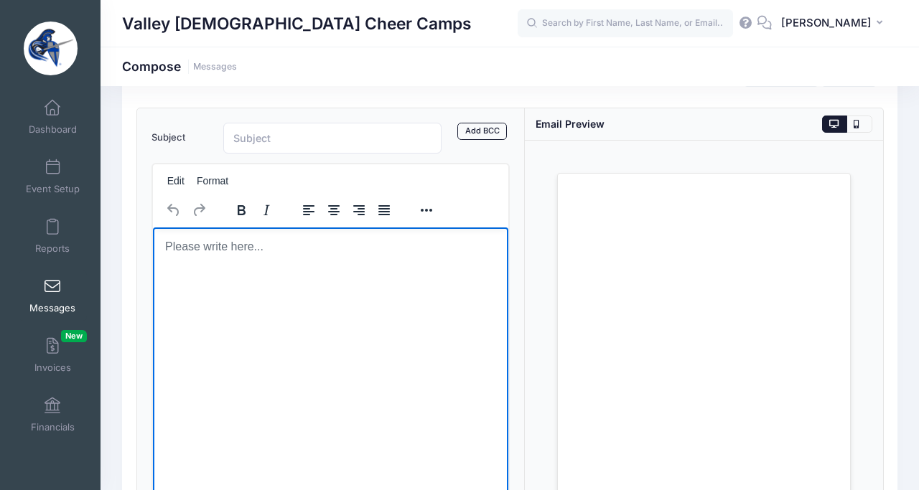
scroll to position [79, 0]
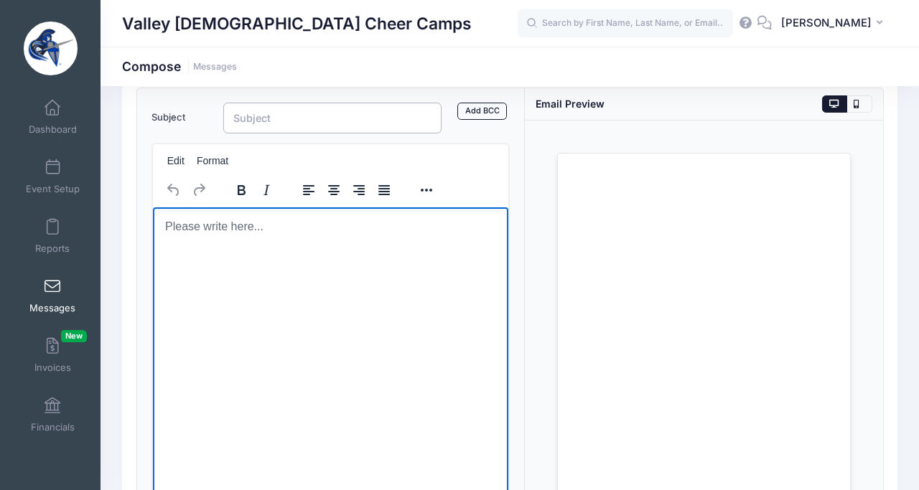
click at [263, 121] on input "Subject" at bounding box center [332, 118] width 218 height 31
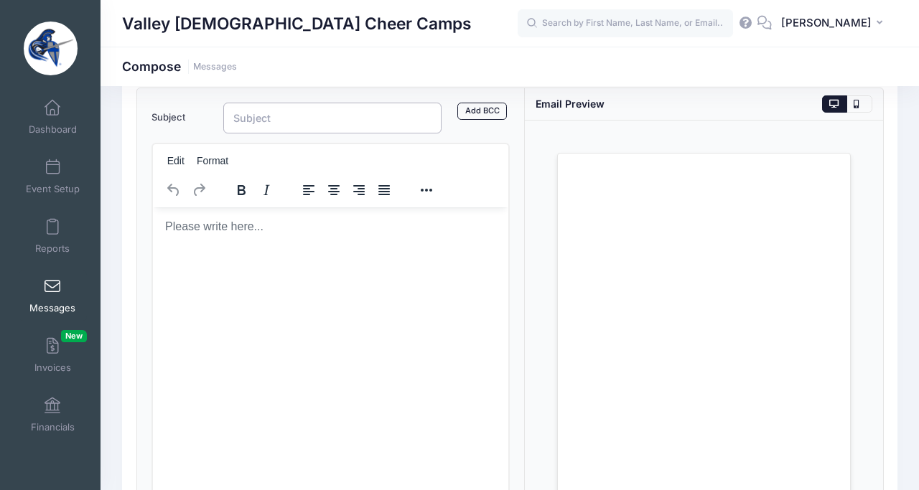
type input "S"
type input "W"
type input "S"
click at [195, 242] on html at bounding box center [329, 226] width 355 height 39
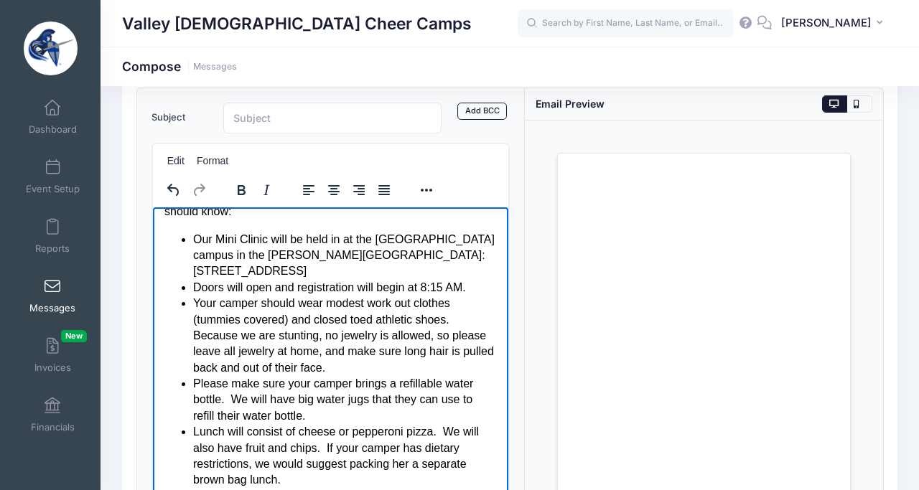
scroll to position [0, 0]
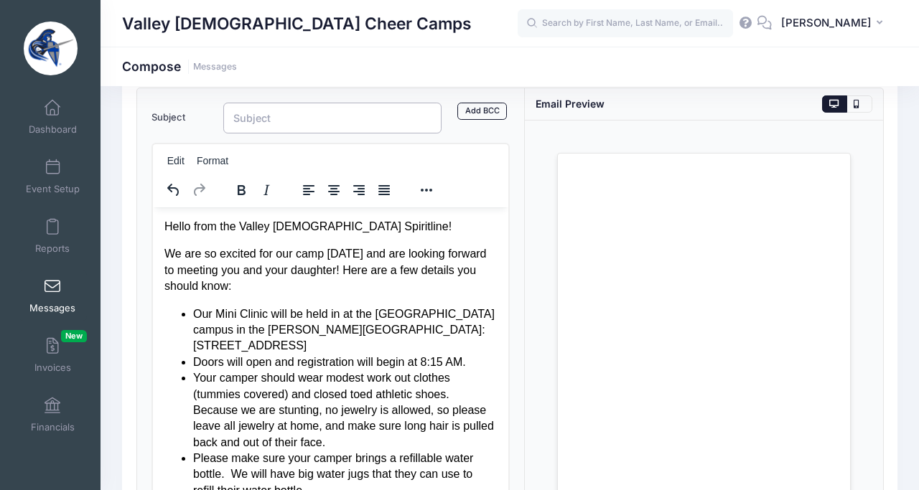
click at [240, 111] on input "Subject" at bounding box center [332, 118] width 218 height 31
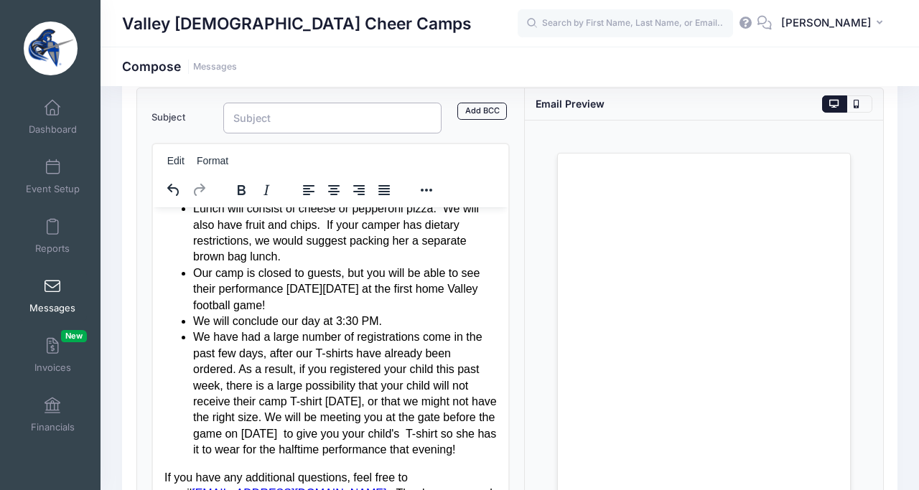
scroll to position [290, 0]
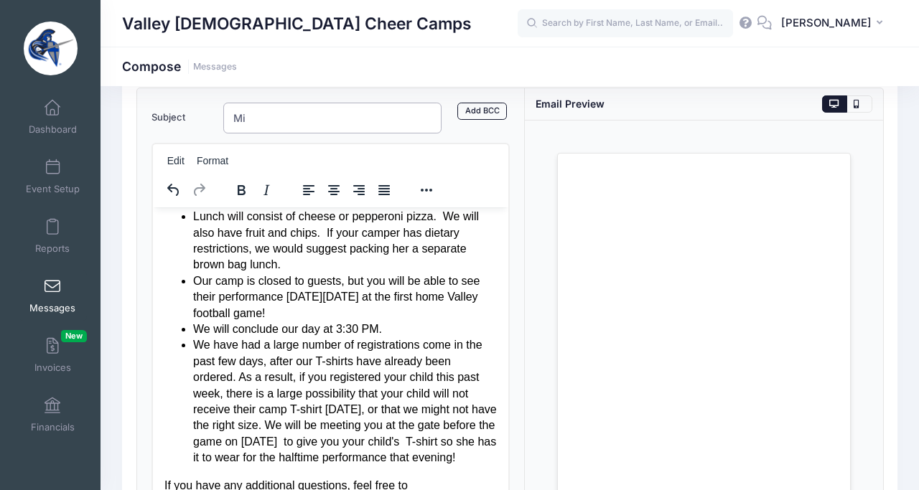
type input "M"
drag, startPoint x: 375, startPoint y: 118, endPoint x: 219, endPoint y: 118, distance: 155.8
click at [219, 118] on div "Mini Clinic THIS SATURDAY!" at bounding box center [332, 118] width 233 height 31
type input "s"
type input "W"
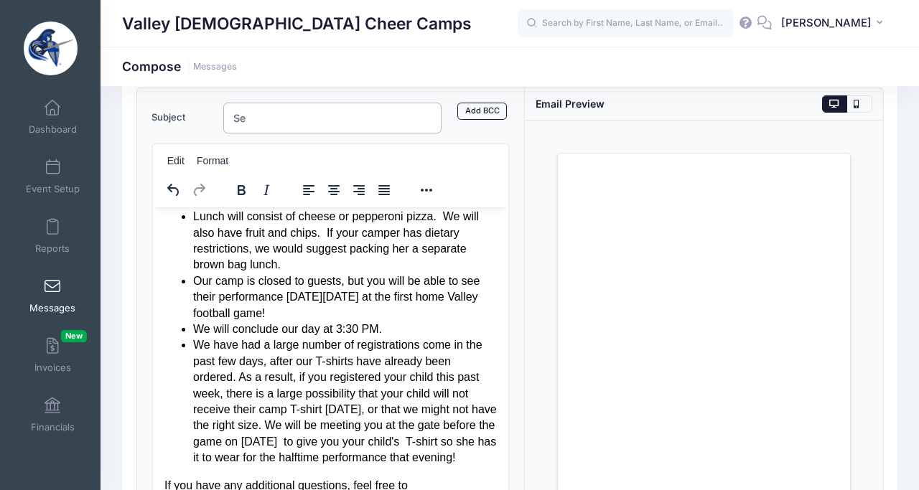
type input "S"
click at [291, 122] on input "Mini Clinic This Saturday!" at bounding box center [332, 118] width 218 height 31
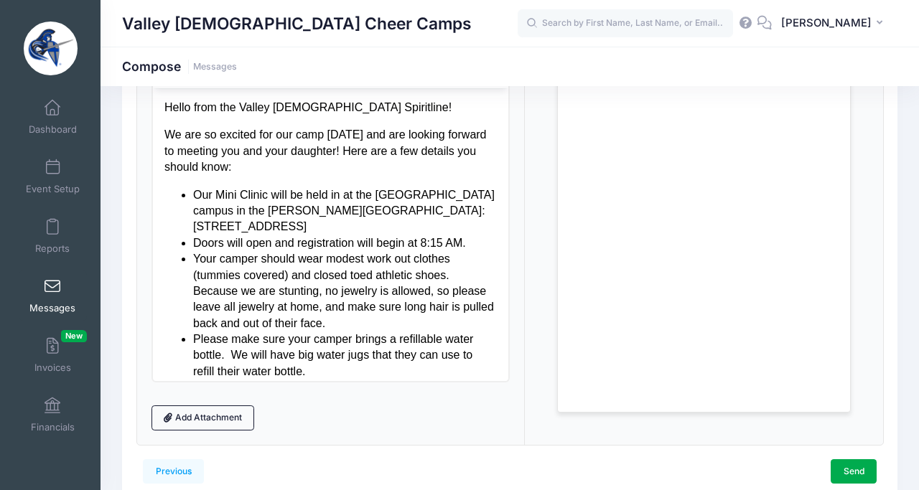
scroll to position [265, 0]
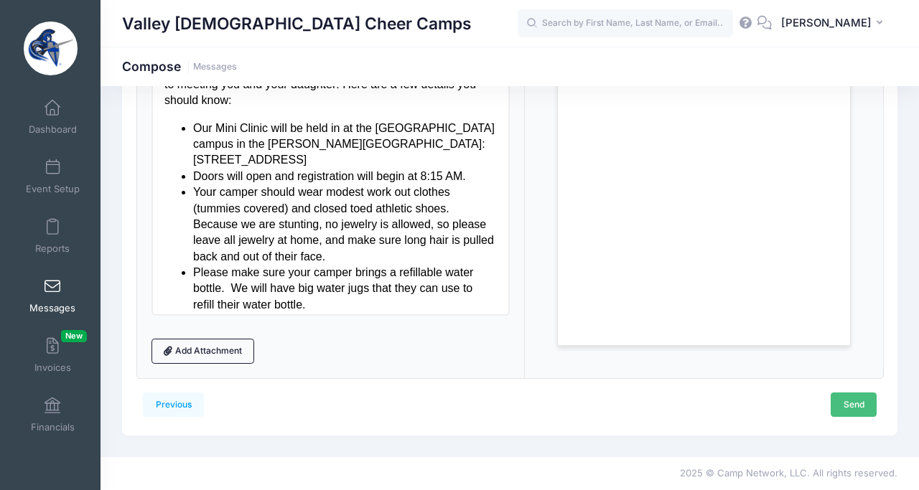
type input "Mini Clinic [DATE]!"
click at [843, 414] on link "Send" at bounding box center [854, 405] width 46 height 24
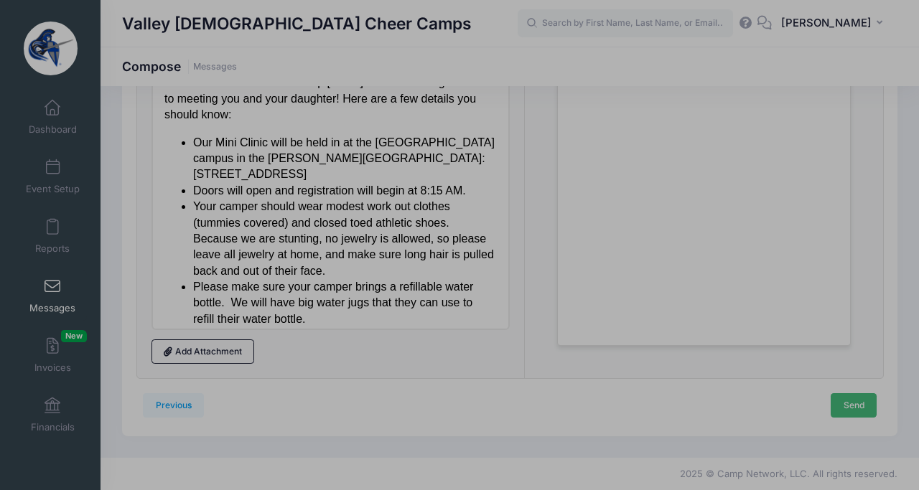
scroll to position [0, 0]
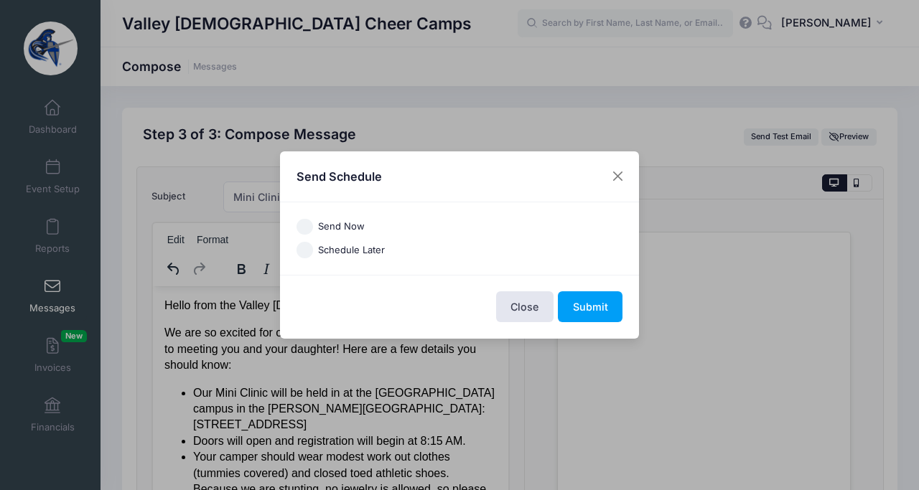
click at [303, 223] on input "Send Now" at bounding box center [305, 227] width 17 height 17
radio input "true"
click at [588, 304] on button "Submit" at bounding box center [590, 306] width 65 height 31
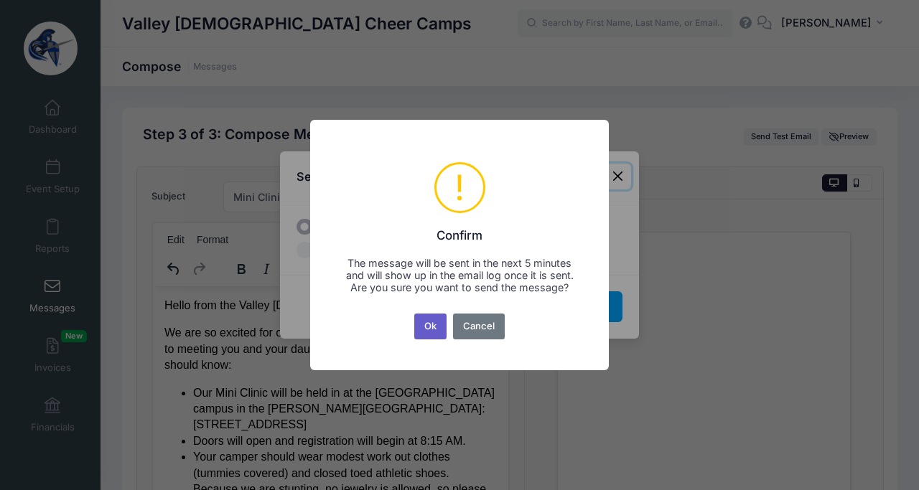
click at [433, 334] on button "Ok" at bounding box center [430, 327] width 33 height 26
